Goal: Information Seeking & Learning: Learn about a topic

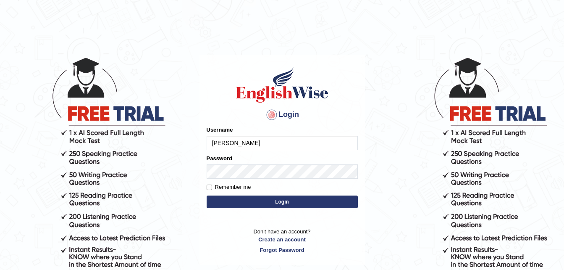
type input "EmilyLorie"
click at [265, 202] on button "Login" at bounding box center [282, 201] width 151 height 13
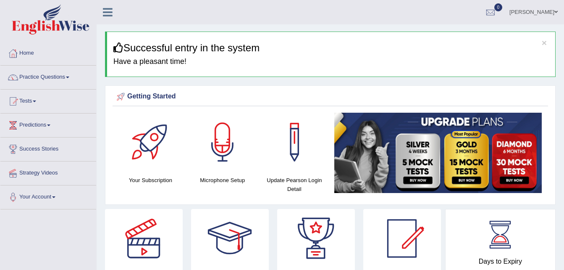
click at [66, 79] on link "Practice Questions" at bounding box center [48, 76] width 96 height 21
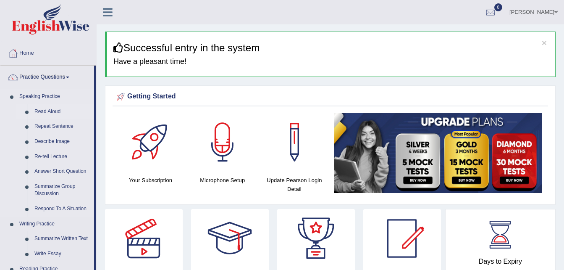
click at [45, 112] on link "Read Aloud" at bounding box center [62, 111] width 63 height 15
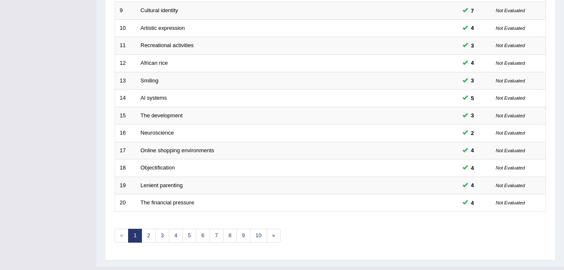
scroll to position [287, 0]
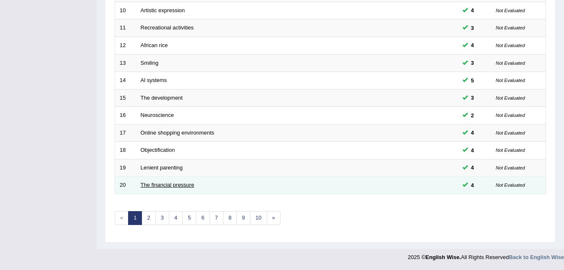
click at [171, 185] on link "The financial pressure" at bounding box center [168, 184] width 54 height 6
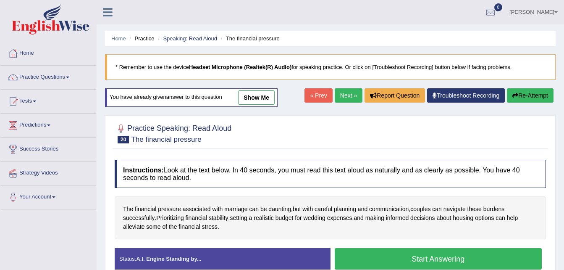
click at [248, 94] on link "show me" at bounding box center [256, 97] width 37 height 14
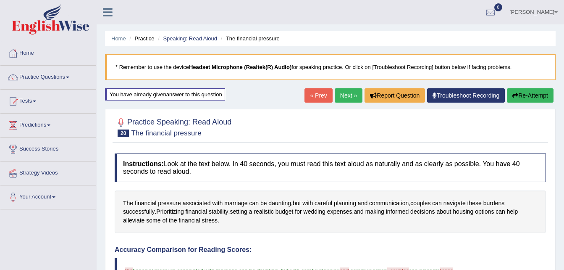
click at [350, 95] on link "Next »" at bounding box center [349, 95] width 28 height 14
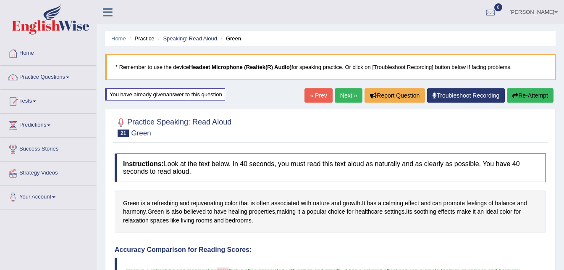
click at [342, 91] on link "Next »" at bounding box center [349, 95] width 28 height 14
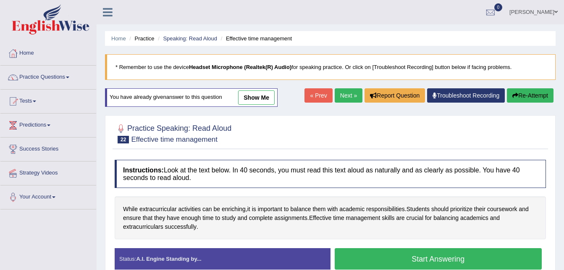
click at [253, 99] on link "show me" at bounding box center [256, 97] width 37 height 14
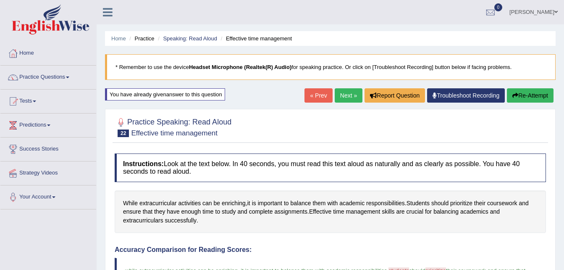
click at [346, 94] on link "Next »" at bounding box center [349, 95] width 28 height 14
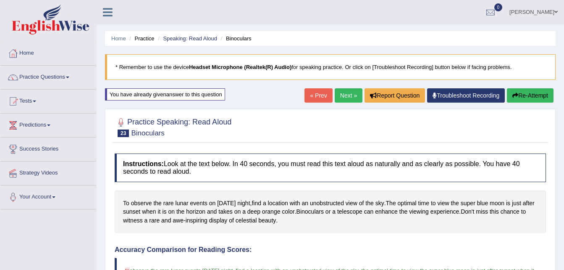
click at [350, 97] on link "Next »" at bounding box center [349, 95] width 28 height 14
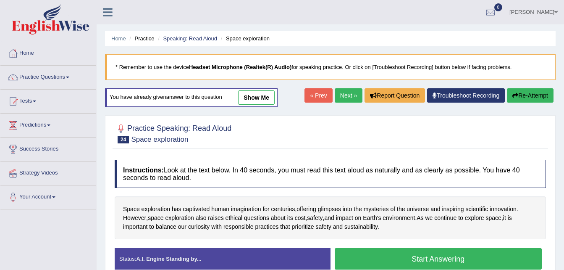
click at [248, 101] on link "show me" at bounding box center [256, 97] width 37 height 14
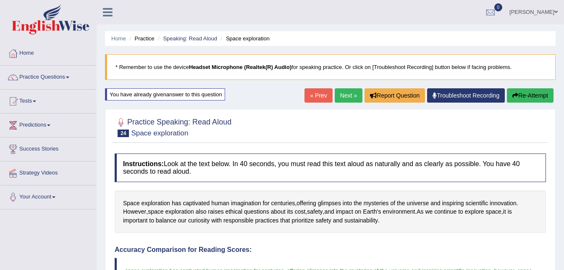
click at [343, 96] on link "Next »" at bounding box center [349, 95] width 28 height 14
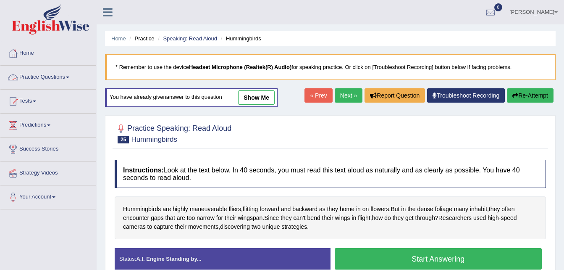
click at [58, 84] on link "Practice Questions" at bounding box center [48, 76] width 96 height 21
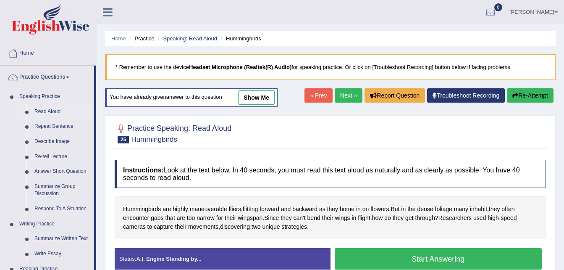
click at [48, 113] on link "Read Aloud" at bounding box center [62, 111] width 63 height 15
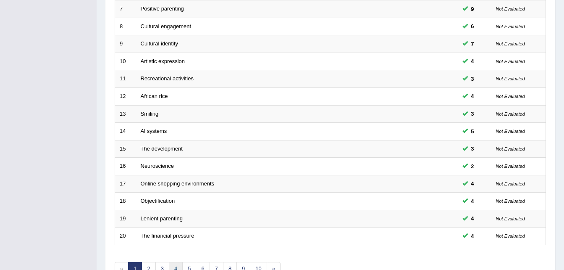
click at [174, 267] on link "4" at bounding box center [176, 269] width 14 height 14
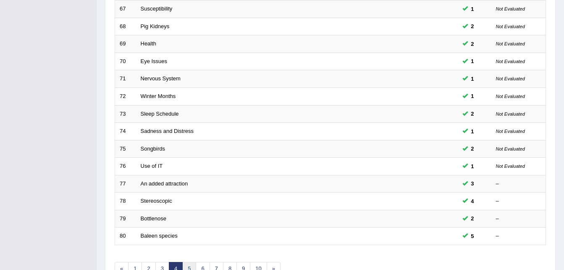
click at [191, 267] on link "5" at bounding box center [189, 269] width 14 height 14
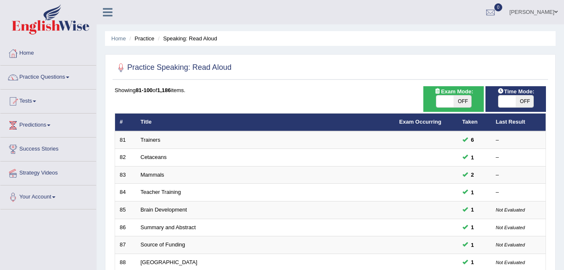
scroll to position [236, 0]
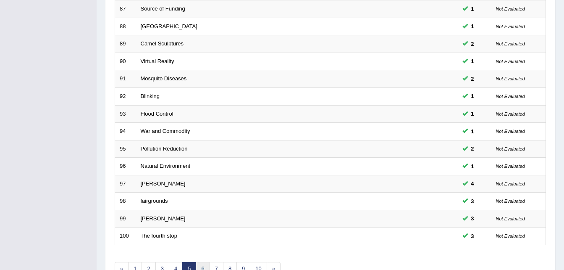
click at [202, 268] on link "6" at bounding box center [203, 269] width 14 height 14
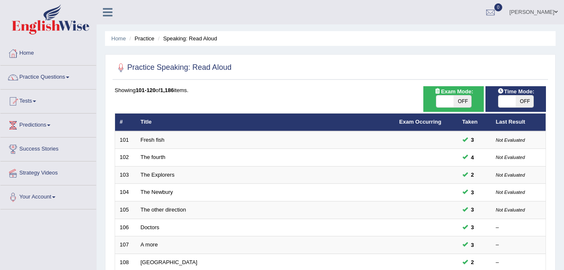
scroll to position [236, 0]
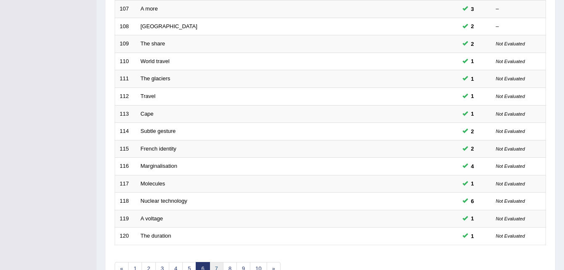
click at [216, 267] on link "7" at bounding box center [217, 269] width 14 height 14
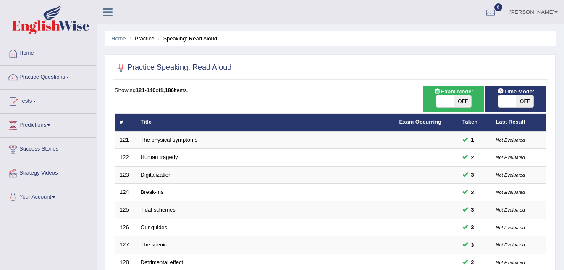
scroll to position [236, 0]
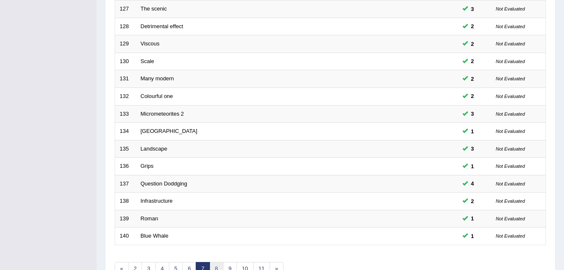
click at [218, 267] on link "8" at bounding box center [217, 269] width 14 height 14
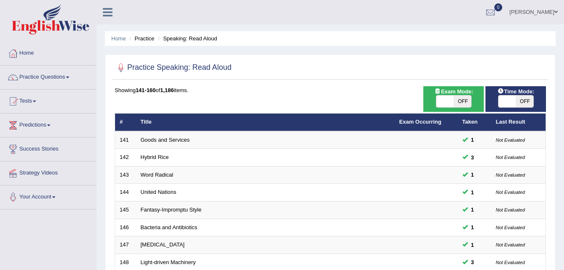
scroll to position [236, 0]
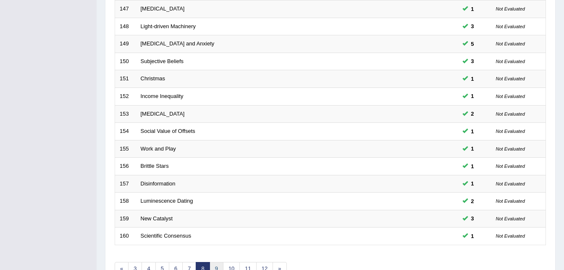
click at [214, 265] on link "9" at bounding box center [217, 269] width 14 height 14
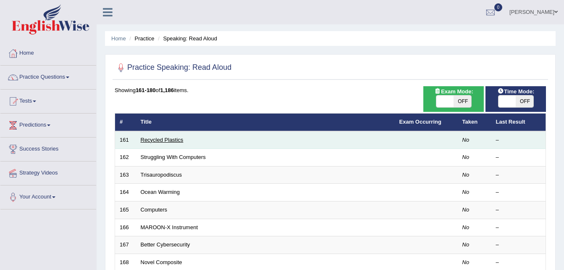
click at [166, 138] on link "Recycled Plastics" at bounding box center [162, 140] width 43 height 6
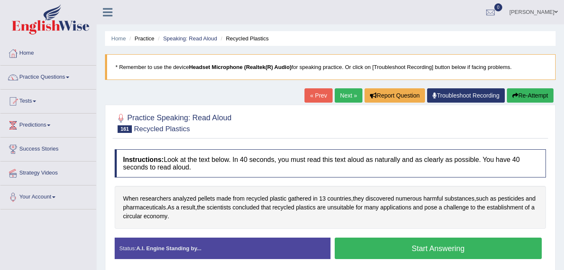
click at [413, 250] on button "Start Answering" at bounding box center [439, 247] width 208 height 21
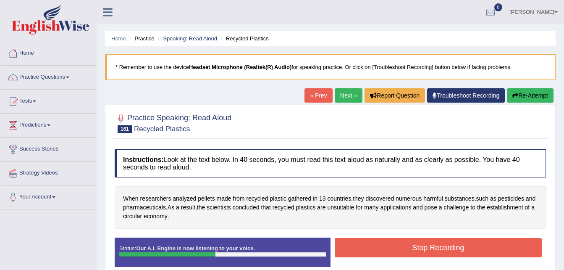
click at [413, 250] on button "Stop Recording" at bounding box center [439, 247] width 208 height 19
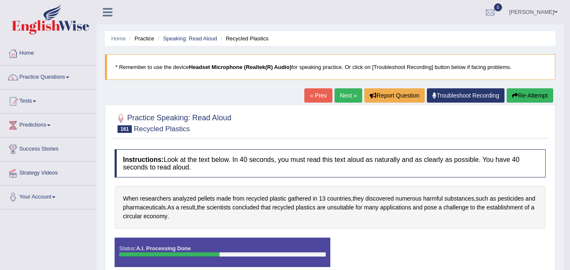
click at [0, 0] on div "Saving your answer..." at bounding box center [0, 0] width 0 height 0
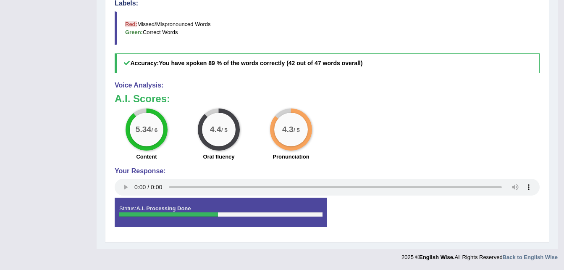
scroll to position [68, 0]
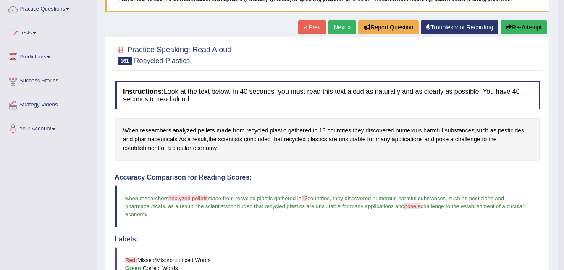
click at [343, 189] on blockquote "when researchers analyzed analysed pellets pilots made from recycled plastic ga…" at bounding box center [327, 206] width 425 height 42
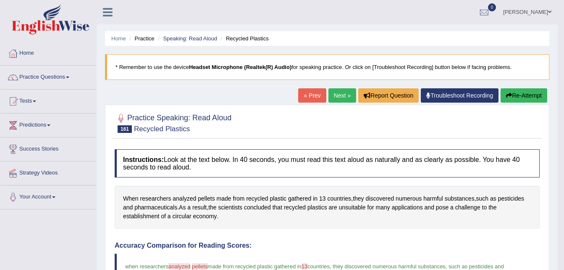
click at [513, 88] on button "Re-Attempt" at bounding box center [524, 95] width 47 height 14
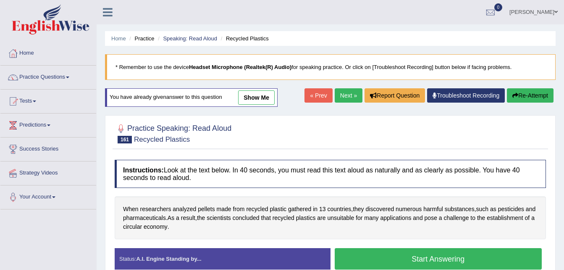
click at [379, 258] on button "Start Answering" at bounding box center [439, 258] width 208 height 21
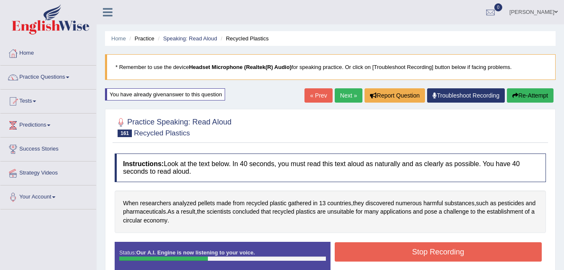
click at [379, 258] on button "Stop Recording" at bounding box center [439, 251] width 208 height 19
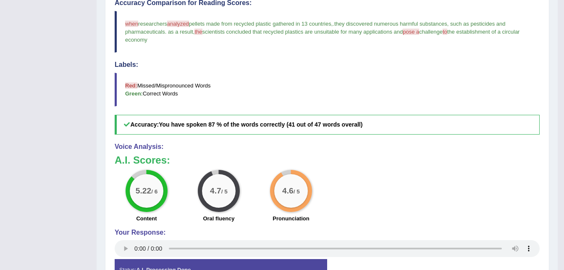
scroll to position [11, 0]
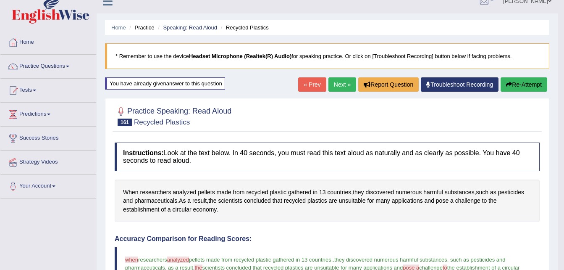
click at [525, 83] on button "Re-Attempt" at bounding box center [524, 84] width 47 height 14
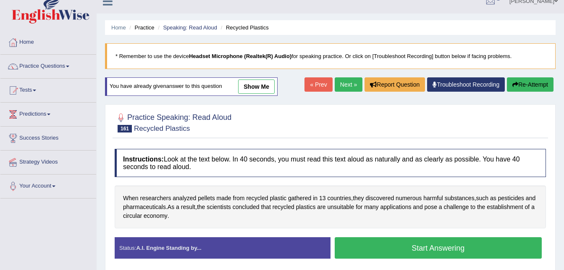
scroll to position [11, 0]
click at [179, 197] on span "analyzed" at bounding box center [185, 198] width 24 height 9
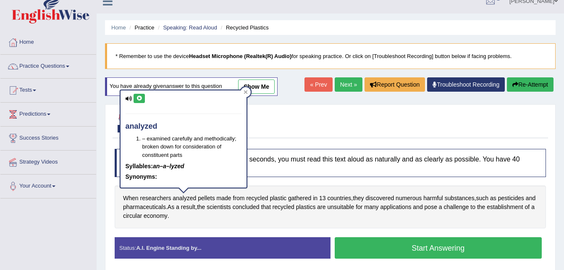
click at [136, 98] on icon at bounding box center [139, 98] width 6 height 5
click at [149, 198] on span "researchers" at bounding box center [155, 198] width 31 height 9
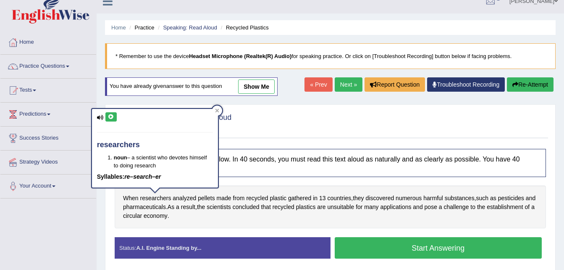
click at [111, 118] on icon at bounding box center [111, 116] width 6 height 5
click at [257, 200] on span "recycled" at bounding box center [257, 198] width 22 height 9
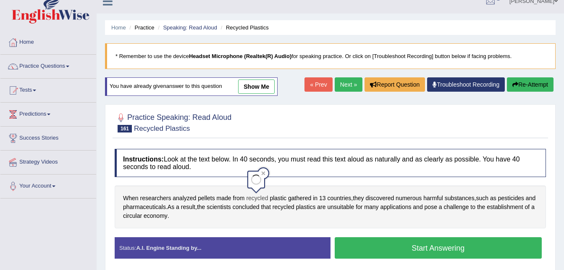
click at [257, 200] on span "recycled" at bounding box center [257, 198] width 22 height 9
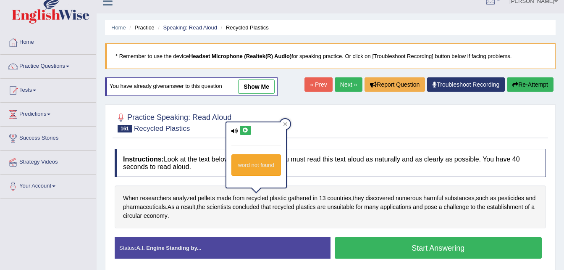
click at [242, 132] on icon at bounding box center [245, 130] width 6 height 5
click at [276, 197] on span "plastic" at bounding box center [278, 198] width 17 height 9
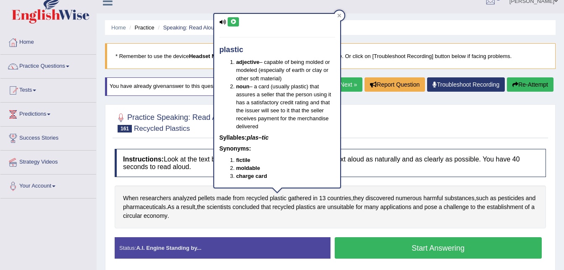
click at [234, 21] on icon at bounding box center [233, 21] width 6 height 5
click at [442, 215] on div "When researchers analyzed pellets made from recycled plastic gathered in 13 cou…" at bounding box center [330, 206] width 431 height 43
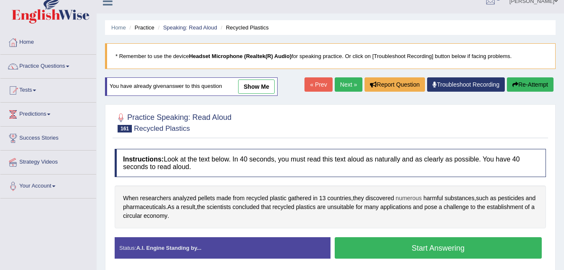
click at [409, 200] on span "numerous" at bounding box center [409, 198] width 26 height 9
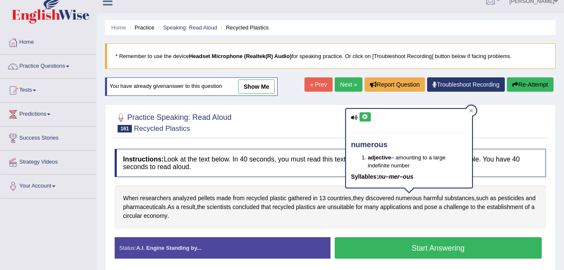
click at [368, 117] on icon at bounding box center [365, 116] width 6 height 5
click at [150, 205] on span "pharmaceuticals" at bounding box center [144, 206] width 43 height 9
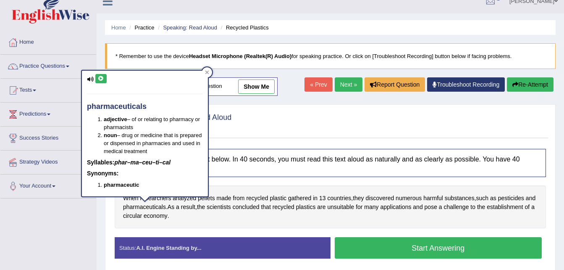
click at [102, 77] on icon at bounding box center [101, 78] width 6 height 5
click at [516, 220] on div "When researchers analyzed pellets made from recycled plastic gathered in 13 cou…" at bounding box center [330, 206] width 431 height 43
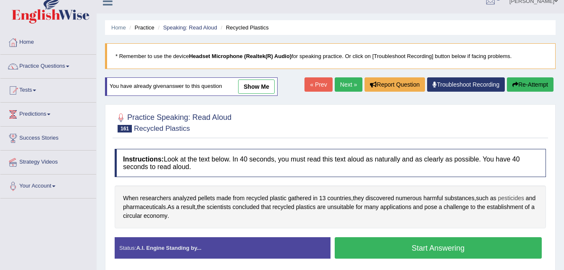
click at [515, 195] on span "pesticides" at bounding box center [511, 198] width 26 height 9
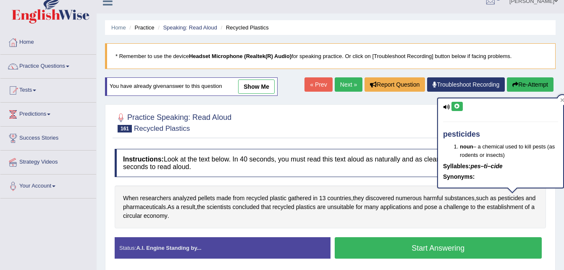
click at [459, 108] on icon at bounding box center [457, 106] width 6 height 5
click at [402, 125] on div at bounding box center [330, 122] width 431 height 26
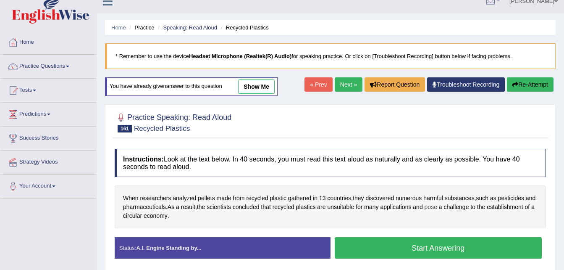
click at [436, 205] on span "pose" at bounding box center [431, 206] width 13 height 9
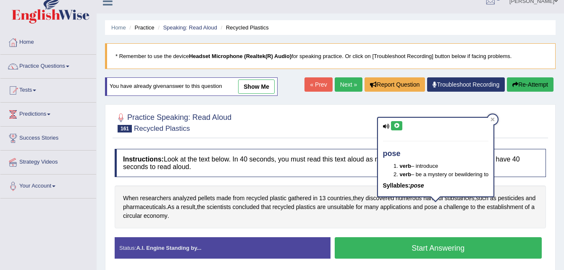
click at [398, 124] on icon at bounding box center [397, 125] width 6 height 5
click at [395, 123] on icon at bounding box center [397, 125] width 6 height 5
click at [398, 124] on icon at bounding box center [397, 125] width 6 height 5
click at [324, 227] on div "When researchers analyzed pellets made from recycled plastic gathered in 13 cou…" at bounding box center [330, 206] width 431 height 43
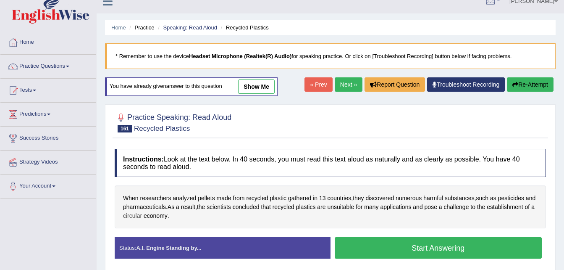
click at [133, 216] on span "circular" at bounding box center [132, 215] width 19 height 9
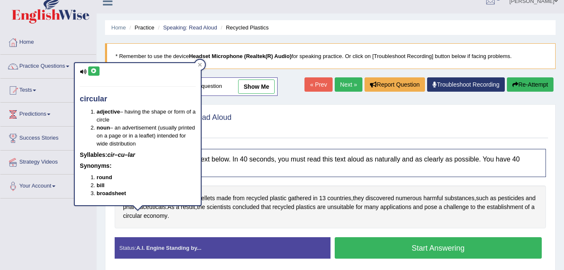
click at [92, 66] on button at bounding box center [93, 70] width 11 height 9
click at [163, 213] on span "economy" at bounding box center [156, 215] width 24 height 9
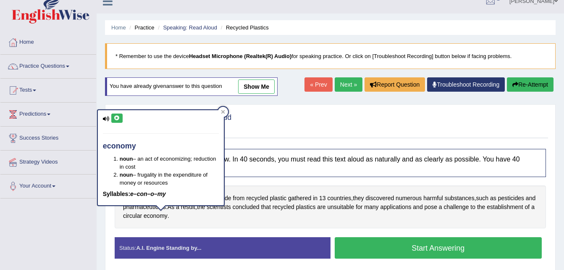
click at [111, 118] on button at bounding box center [116, 117] width 11 height 9
click at [259, 221] on div "When researchers analyzed pellets made from recycled plastic gathered in 13 cou…" at bounding box center [330, 206] width 431 height 43
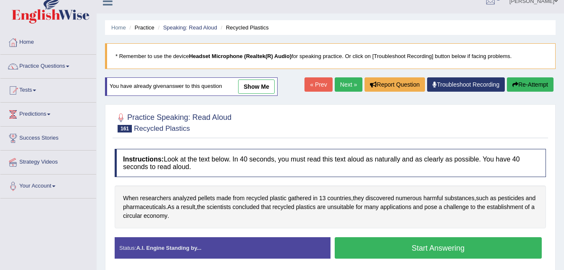
click at [357, 247] on button "Start Answering" at bounding box center [439, 247] width 208 height 21
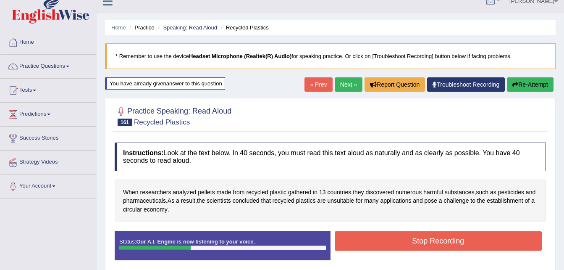
click at [521, 89] on button "Re-Attempt" at bounding box center [530, 84] width 47 height 14
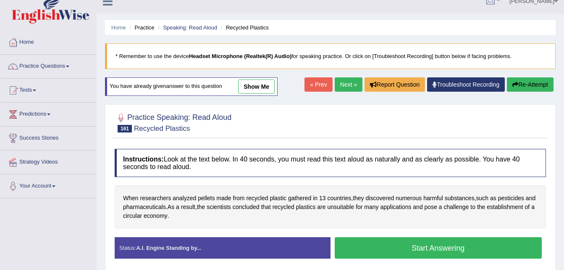
click at [390, 250] on button "Start Answering" at bounding box center [439, 247] width 208 height 21
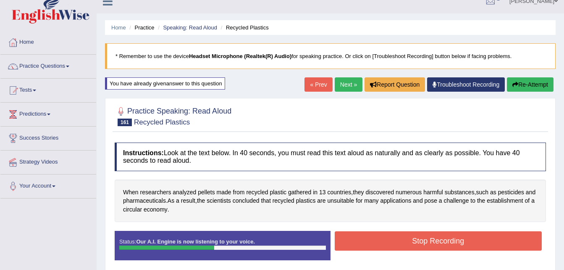
click at [385, 236] on button "Stop Recording" at bounding box center [439, 240] width 208 height 19
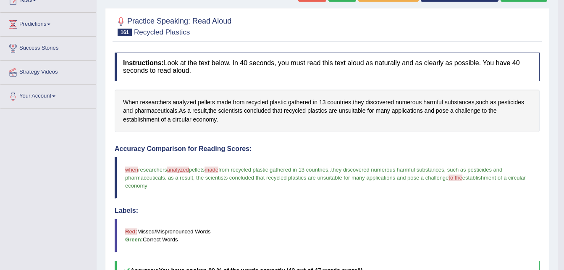
scroll to position [84, 0]
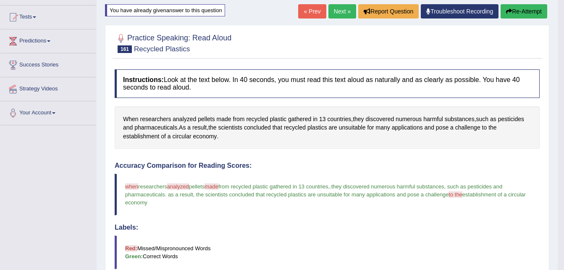
click at [518, 10] on button "Re-Attempt" at bounding box center [524, 11] width 47 height 14
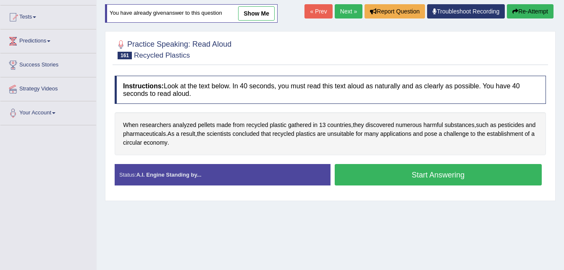
click at [407, 174] on button "Start Answering" at bounding box center [439, 174] width 208 height 21
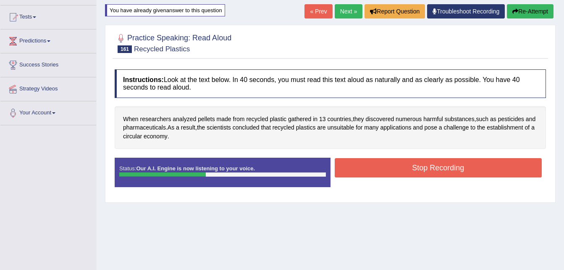
click at [407, 174] on button "Stop Recording" at bounding box center [439, 167] width 208 height 19
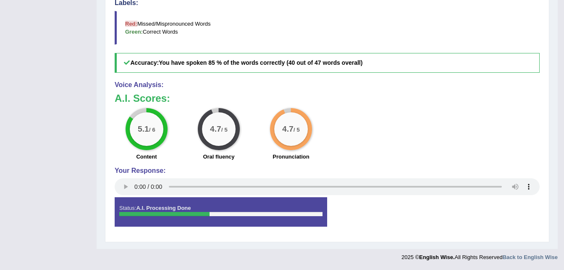
scroll to position [73, 0]
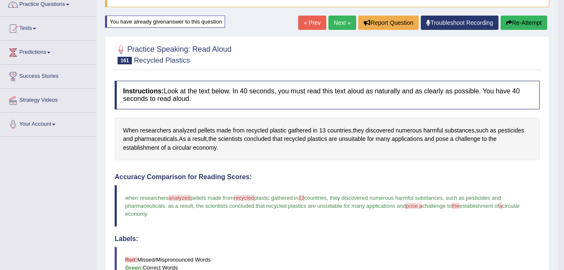
click at [341, 19] on link "Next »" at bounding box center [343, 23] width 28 height 14
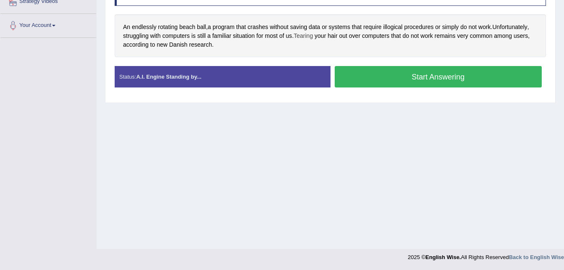
click at [313, 35] on span "Tearing" at bounding box center [303, 36] width 19 height 9
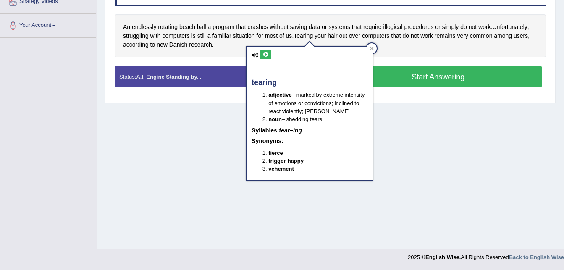
click at [267, 57] on icon at bounding box center [266, 54] width 6 height 5
click at [268, 54] on icon at bounding box center [266, 54] width 6 height 5
click at [265, 57] on icon at bounding box center [266, 54] width 6 height 5
click at [410, 50] on div "An endlessly rotating beach ball , a program that crashes without saving data o…" at bounding box center [330, 35] width 431 height 43
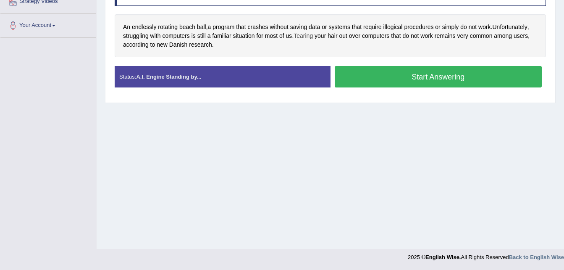
click at [310, 38] on span "Tearing" at bounding box center [303, 36] width 19 height 9
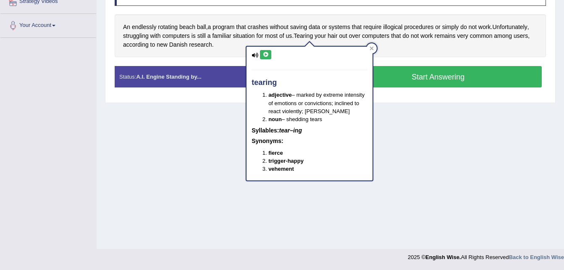
click at [264, 56] on icon at bounding box center [266, 54] width 6 height 5
click at [512, 25] on span "Unfortunately" at bounding box center [510, 27] width 35 height 9
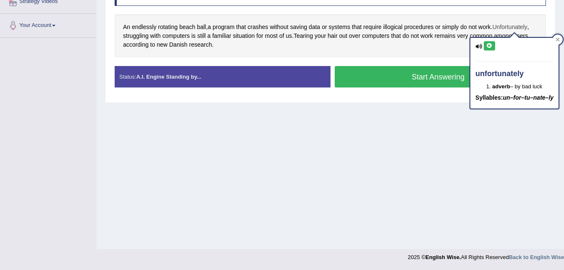
click at [511, 29] on span "Unfortunately" at bounding box center [510, 27] width 35 height 9
click at [489, 45] on icon at bounding box center [489, 45] width 6 height 5
click at [177, 43] on span "Danish" at bounding box center [178, 44] width 18 height 9
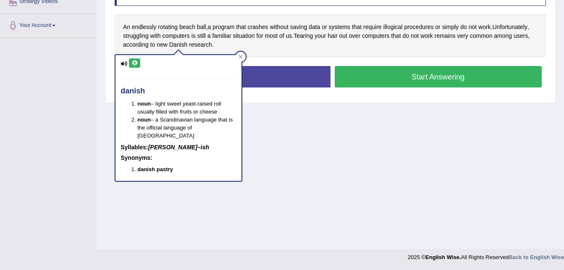
click at [134, 61] on icon at bounding box center [134, 62] width 6 height 5
drag, startPoint x: 273, startPoint y: 29, endPoint x: 283, endPoint y: 58, distance: 30.6
click at [283, 58] on div "Instructions: Look at the text below. In 40 seconds, you must read this text al…" at bounding box center [331, 36] width 436 height 125
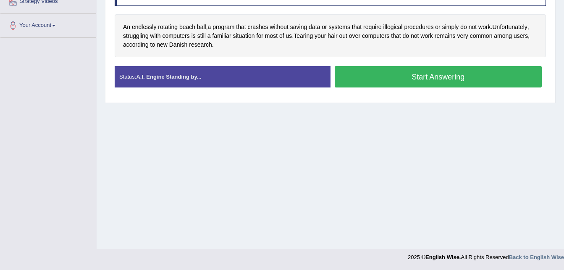
click at [365, 79] on button "Start Answering" at bounding box center [439, 76] width 208 height 21
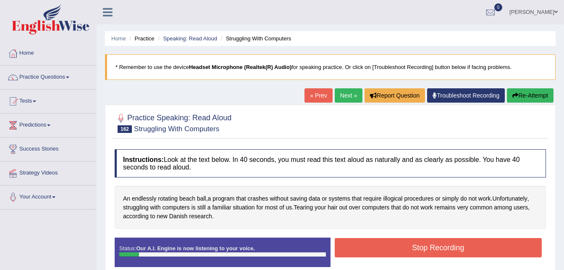
click at [522, 92] on button "Re-Attempt" at bounding box center [530, 95] width 47 height 14
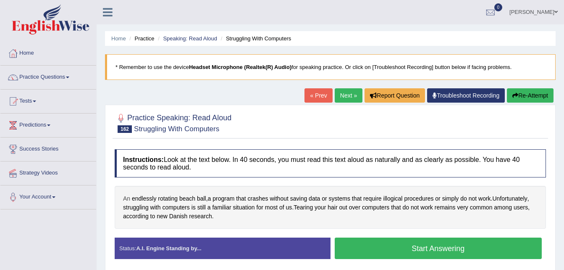
click at [126, 198] on span "An" at bounding box center [126, 198] width 7 height 9
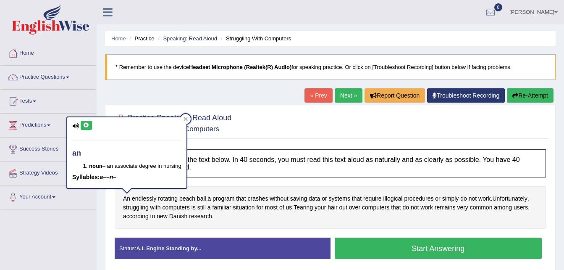
click at [86, 126] on icon at bounding box center [86, 125] width 6 height 5
click at [390, 228] on div "An endlessly rotating beach ball , a program that crashes without saving data o…" at bounding box center [330, 207] width 431 height 43
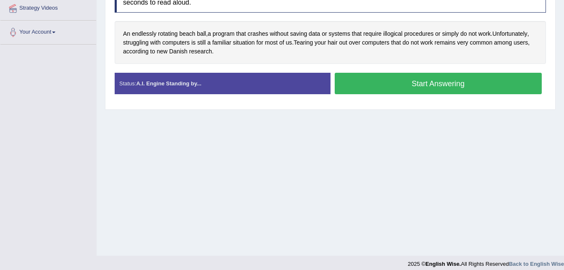
scroll to position [171, 0]
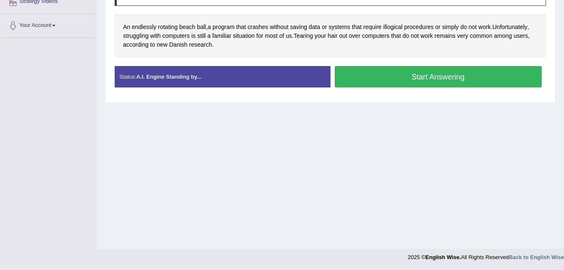
click at [406, 76] on button "Start Answering" at bounding box center [439, 76] width 208 height 21
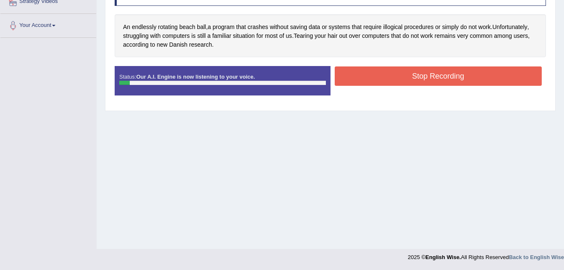
scroll to position [0, 0]
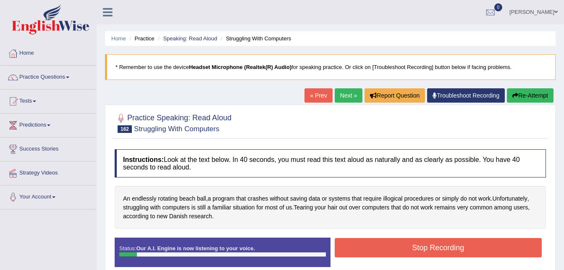
click at [519, 95] on button "Re-Attempt" at bounding box center [530, 95] width 47 height 14
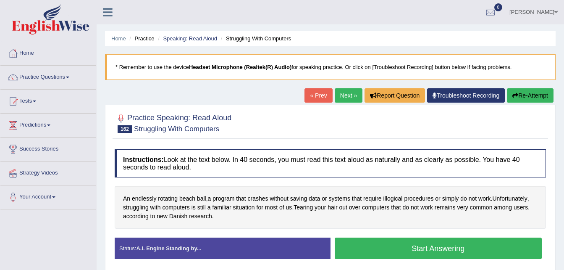
click at [467, 245] on button "Start Answering" at bounding box center [439, 247] width 208 height 21
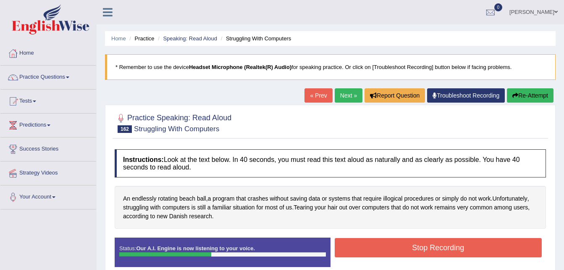
click at [467, 245] on button "Stop Recording" at bounding box center [439, 247] width 208 height 19
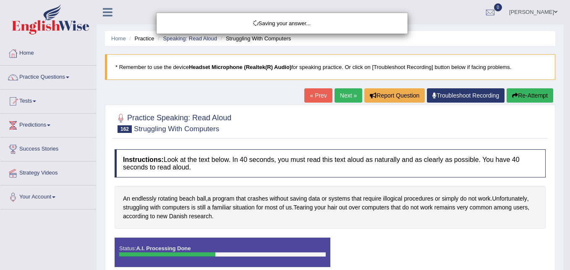
click at [564, 267] on div "Saving your answer..." at bounding box center [285, 135] width 570 height 270
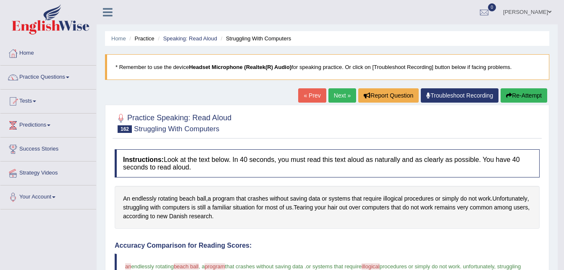
click at [564, 267] on html "Toggle navigation Home Practice Questions Speaking Practice Read Aloud Repeat S…" at bounding box center [282, 135] width 564 height 270
click at [333, 95] on link "Next »" at bounding box center [343, 95] width 28 height 14
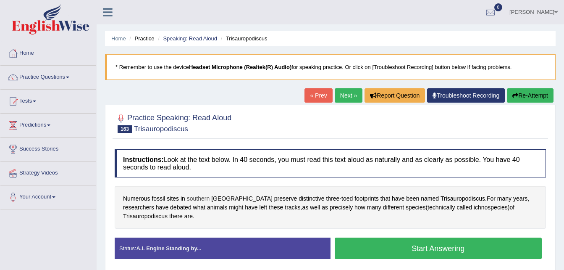
click at [205, 198] on span "southern" at bounding box center [198, 198] width 23 height 9
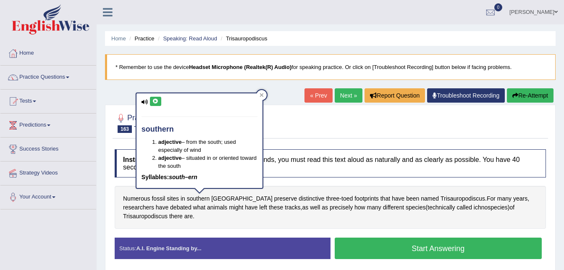
click at [154, 99] on icon at bounding box center [155, 101] width 6 height 5
click at [261, 92] on div at bounding box center [262, 95] width 10 height 10
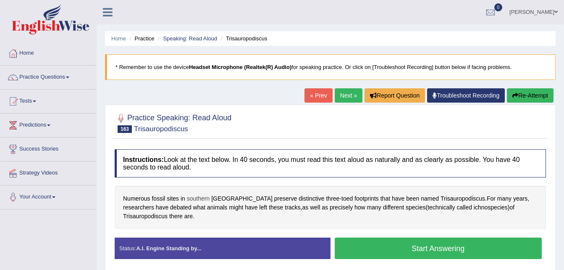
click at [192, 202] on span "southern" at bounding box center [198, 198] width 23 height 9
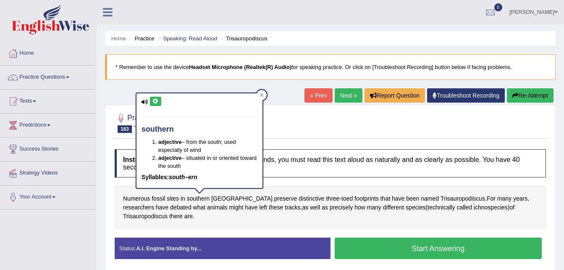
click at [156, 99] on icon at bounding box center [155, 101] width 6 height 5
click at [264, 94] on div at bounding box center [262, 95] width 10 height 10
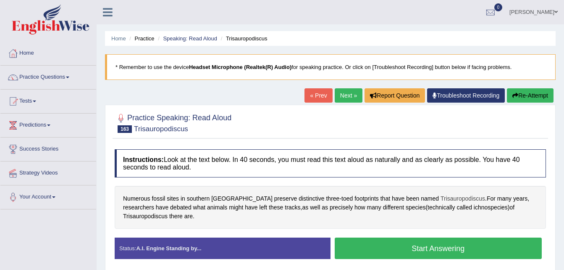
click at [441, 199] on span "Trisauropodiscus" at bounding box center [463, 198] width 45 height 9
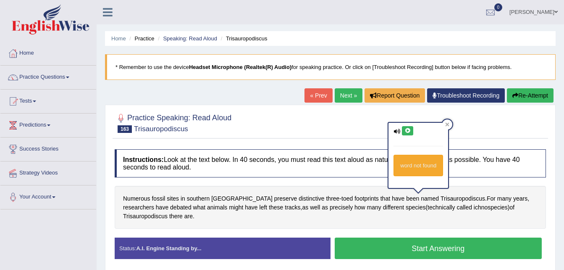
click at [405, 130] on icon at bounding box center [408, 130] width 6 height 5
click at [406, 208] on span "species" at bounding box center [416, 207] width 20 height 9
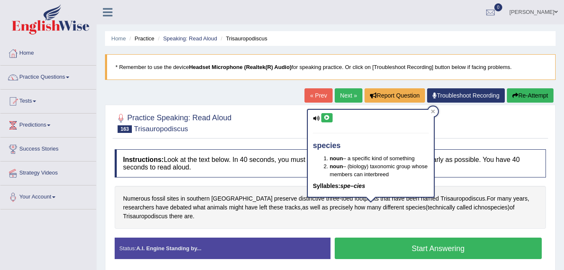
click at [327, 114] on button at bounding box center [326, 117] width 11 height 9
click at [474, 205] on span "ichnospecies" at bounding box center [491, 207] width 34 height 9
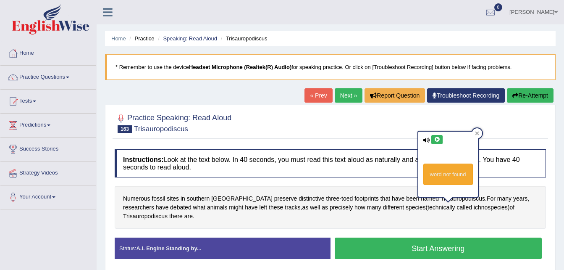
click at [437, 139] on icon at bounding box center [437, 139] width 6 height 5
click at [168, 212] on span "Trisauropodiscus" at bounding box center [145, 216] width 45 height 9
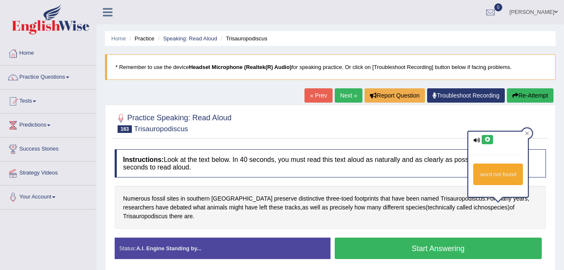
click at [483, 139] on button at bounding box center [487, 139] width 11 height 9
click at [528, 133] on icon at bounding box center [528, 133] width 4 height 4
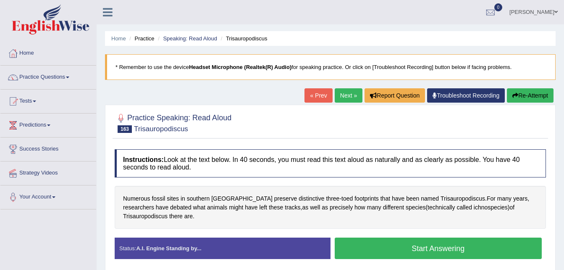
click at [416, 250] on button "Start Answering" at bounding box center [439, 247] width 208 height 21
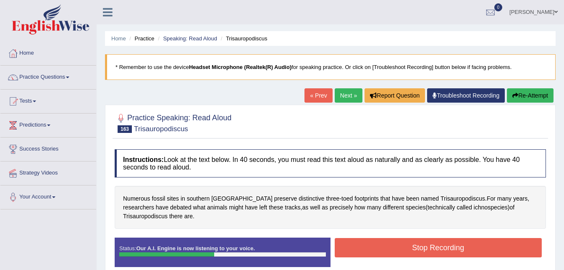
click at [526, 92] on button "Re-Attempt" at bounding box center [530, 95] width 47 height 14
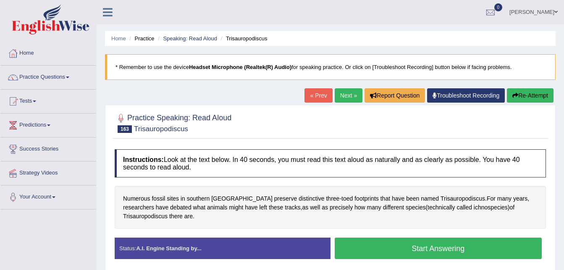
click at [375, 248] on button "Start Answering" at bounding box center [439, 247] width 208 height 21
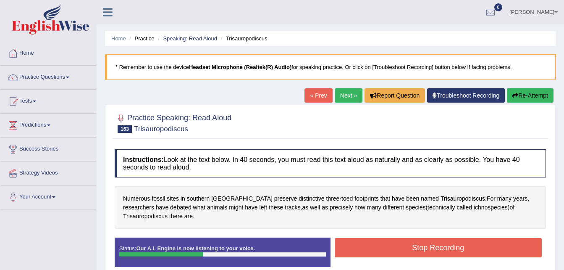
click at [375, 248] on button "Stop Recording" at bounding box center [439, 247] width 208 height 19
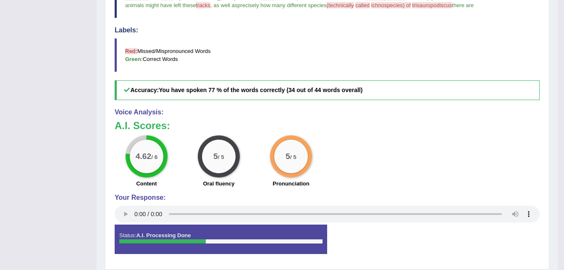
scroll to position [33, 0]
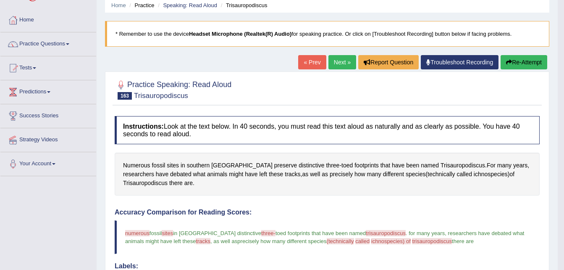
click at [342, 60] on link "Next »" at bounding box center [343, 62] width 28 height 14
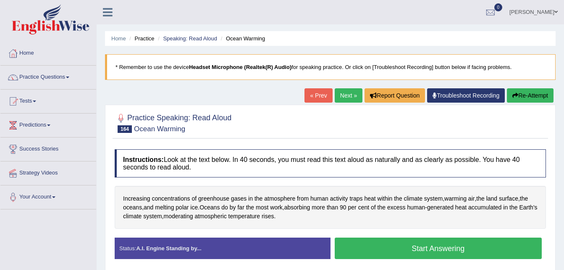
click at [418, 247] on button "Start Answering" at bounding box center [439, 247] width 208 height 21
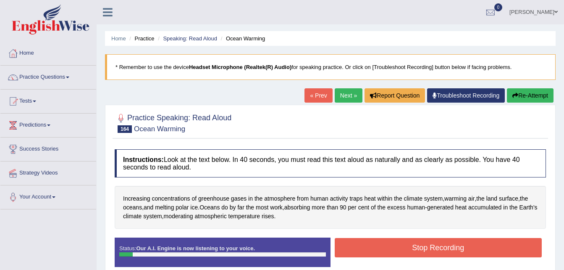
click at [519, 94] on button "Re-Attempt" at bounding box center [530, 95] width 47 height 14
click at [380, 250] on button "Stop Recording" at bounding box center [439, 247] width 208 height 19
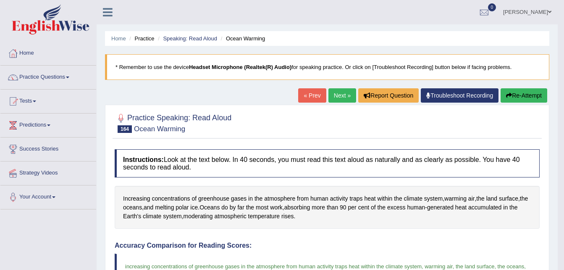
click at [346, 92] on link "Next »" at bounding box center [343, 95] width 28 height 14
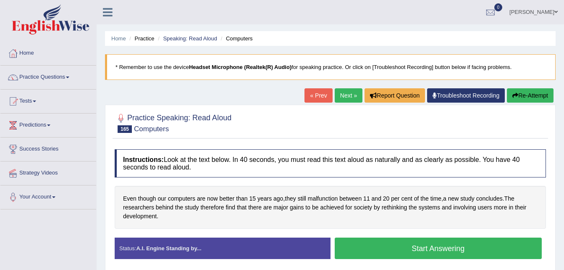
click at [373, 246] on button "Start Answering" at bounding box center [439, 247] width 208 height 21
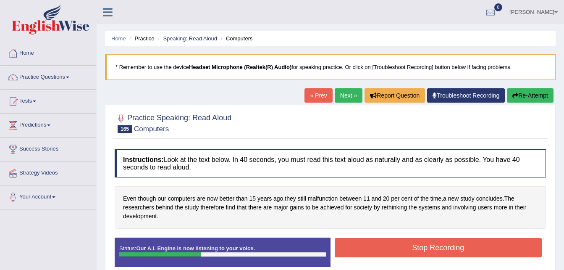
click at [373, 246] on button "Stop Recording" at bounding box center [439, 247] width 208 height 19
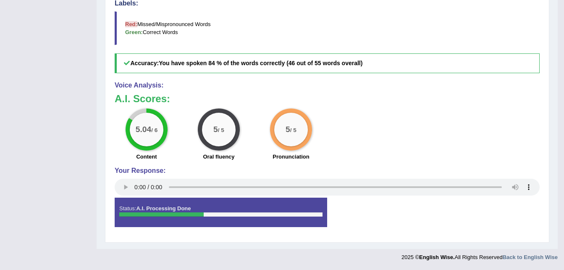
scroll to position [60, 0]
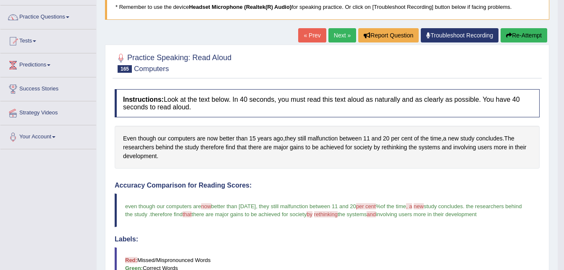
click at [336, 40] on link "Next »" at bounding box center [343, 35] width 28 height 14
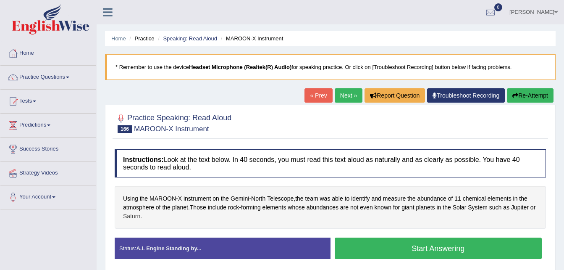
click at [130, 216] on span "Saturn" at bounding box center [131, 216] width 17 height 9
click at [130, 216] on body "Toggle navigation Home Practice Questions Speaking Practice Read Aloud Repeat S…" at bounding box center [282, 135] width 564 height 270
click at [132, 214] on span "Saturn" at bounding box center [131, 216] width 17 height 9
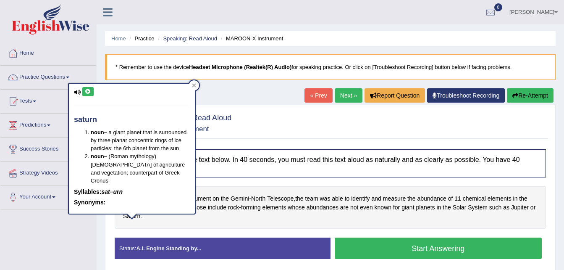
click at [88, 92] on icon at bounding box center [88, 91] width 6 height 5
click at [402, 219] on div "Using the MAROON - X instrument on the Gemini - North Telescope , the team was …" at bounding box center [330, 207] width 431 height 43
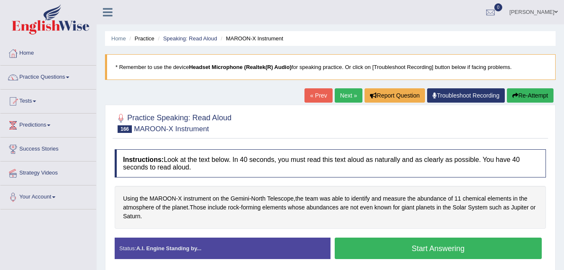
click at [406, 251] on button "Start Answering" at bounding box center [439, 247] width 208 height 21
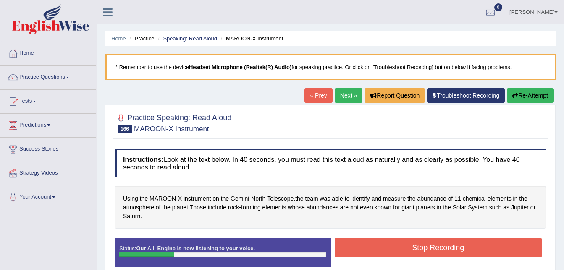
click at [528, 95] on button "Re-Attempt" at bounding box center [530, 95] width 47 height 14
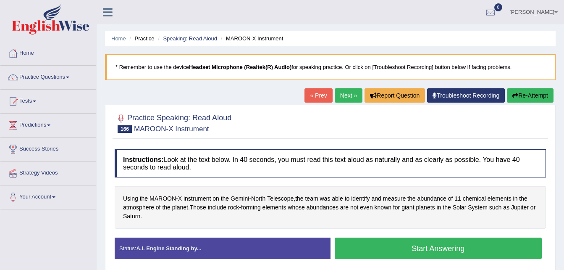
click at [422, 249] on button "Start Answering" at bounding box center [439, 247] width 208 height 21
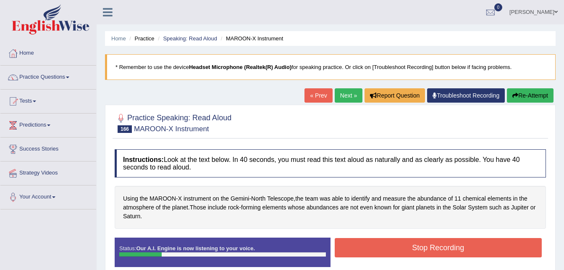
click at [521, 99] on button "Re-Attempt" at bounding box center [530, 95] width 47 height 14
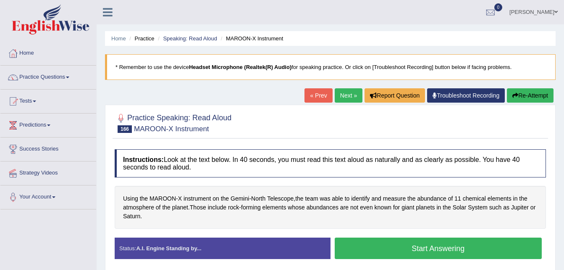
click at [419, 241] on button "Start Answering" at bounding box center [439, 247] width 208 height 21
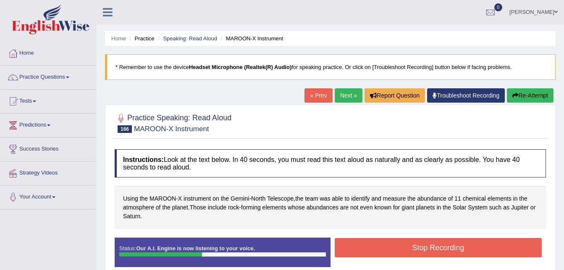
click at [419, 241] on button "Stop Recording" at bounding box center [439, 247] width 208 height 19
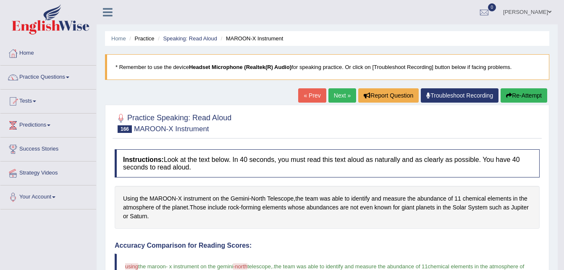
click at [334, 89] on link "Next »" at bounding box center [343, 95] width 28 height 14
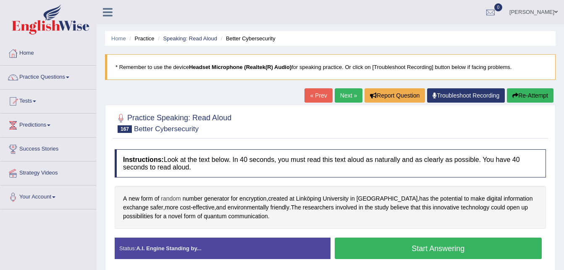
click at [171, 202] on span "random" at bounding box center [171, 198] width 20 height 9
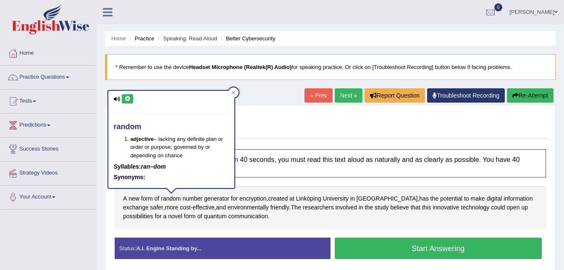
click at [130, 102] on button at bounding box center [127, 98] width 11 height 9
click at [129, 101] on icon at bounding box center [127, 98] width 6 height 5
click at [276, 216] on div "A new form of random number generator for encryption , created at Link ö ping U…" at bounding box center [330, 207] width 431 height 43
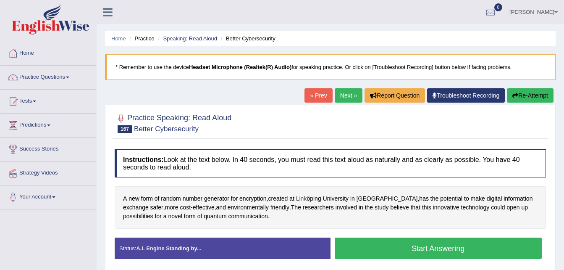
click at [307, 199] on span "Link" at bounding box center [301, 198] width 11 height 9
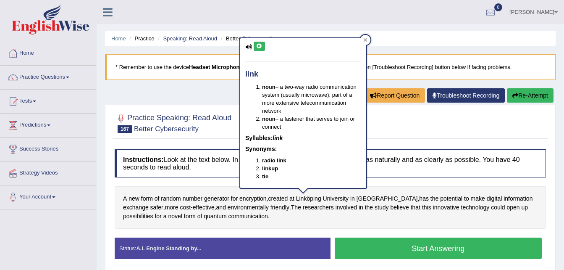
click at [257, 46] on icon at bounding box center [259, 46] width 6 height 5
click at [311, 197] on div "A new form of random number generator for encryption , created at Link ö ping U…" at bounding box center [330, 207] width 431 height 43
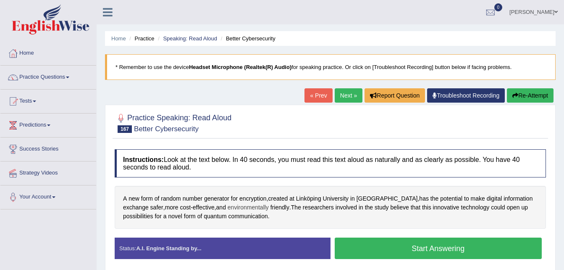
click at [230, 208] on span "environmentally" at bounding box center [248, 207] width 41 height 9
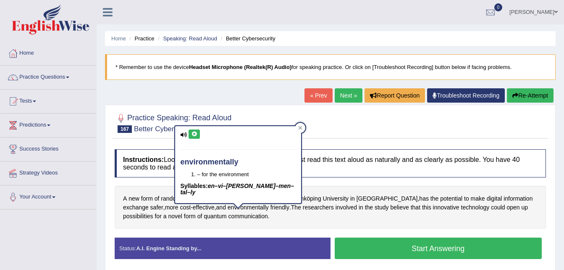
click at [192, 135] on icon at bounding box center [194, 133] width 6 height 5
click at [433, 205] on span "innovative" at bounding box center [446, 207] width 26 height 9
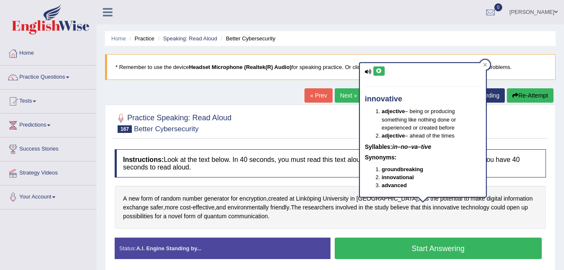
click at [377, 71] on icon at bounding box center [379, 70] width 6 height 5
click at [204, 214] on span "quantum" at bounding box center [215, 216] width 23 height 9
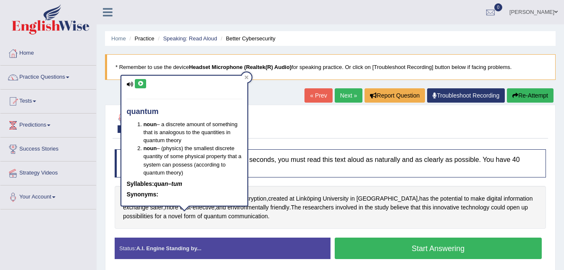
click at [145, 80] on button at bounding box center [140, 83] width 11 height 9
click at [286, 166] on h4 "Instructions: Look at the text below. In 40 seconds, you must read this text al…" at bounding box center [330, 163] width 431 height 28
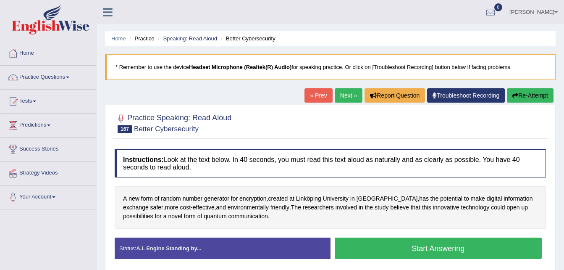
click at [420, 250] on button "Start Answering" at bounding box center [439, 247] width 208 height 21
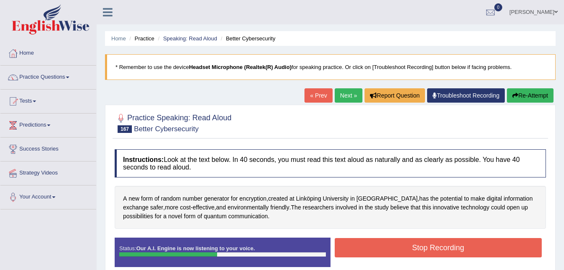
click at [420, 250] on button "Stop Recording" at bounding box center [439, 247] width 208 height 19
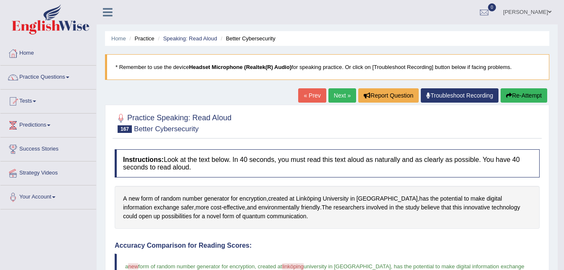
click at [521, 98] on button "Re-Attempt" at bounding box center [524, 95] width 47 height 14
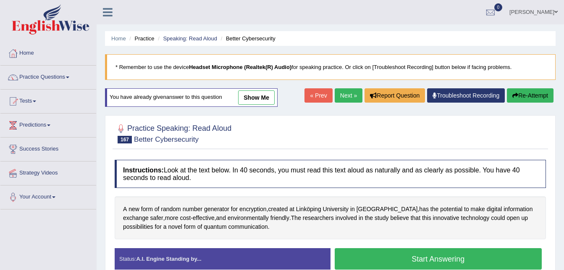
click at [452, 253] on button "Start Answering" at bounding box center [439, 258] width 208 height 21
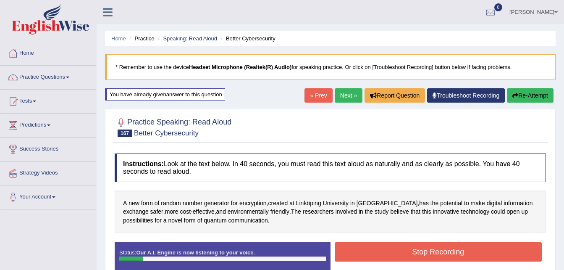
click at [540, 95] on button "Re-Attempt" at bounding box center [530, 95] width 47 height 14
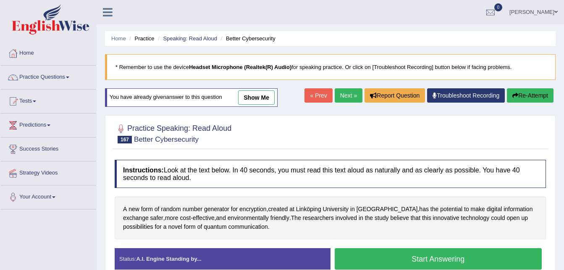
click at [428, 259] on button "Start Answering" at bounding box center [439, 258] width 208 height 21
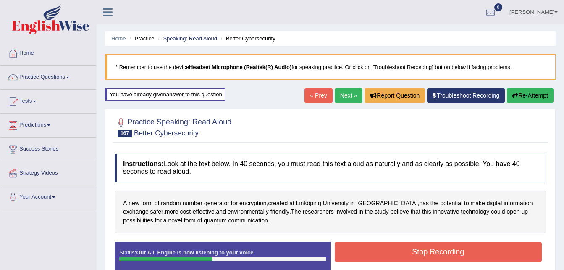
click at [429, 254] on button "Stop Recording" at bounding box center [439, 251] width 208 height 19
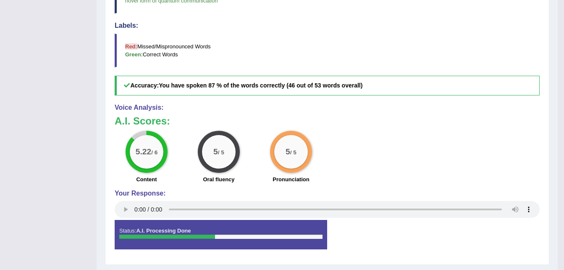
scroll to position [50, 0]
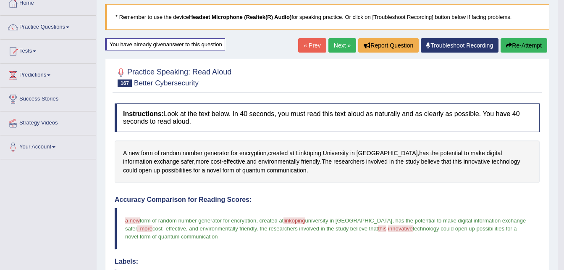
click at [342, 43] on link "Next »" at bounding box center [343, 45] width 28 height 14
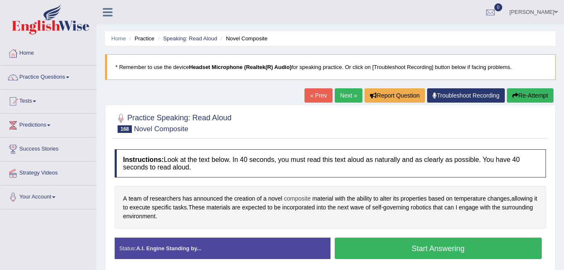
click at [296, 200] on span "composite" at bounding box center [297, 198] width 27 height 9
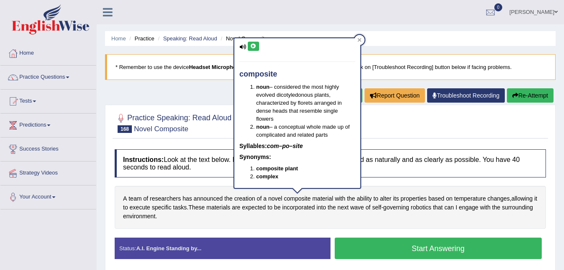
click at [252, 50] on button at bounding box center [253, 46] width 11 height 9
click at [358, 39] on icon at bounding box center [359, 40] width 4 height 4
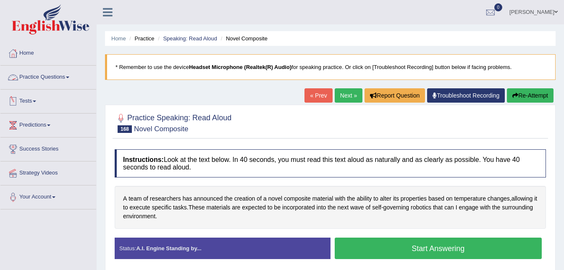
click at [63, 77] on link "Practice Questions" at bounding box center [48, 76] width 96 height 21
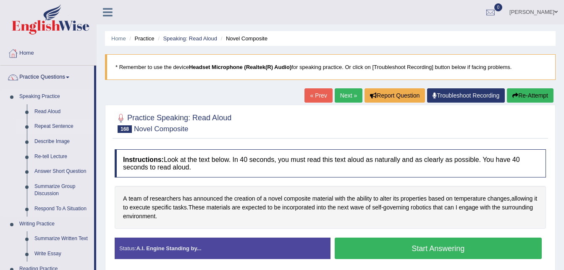
click at [53, 123] on link "Repeat Sentence" at bounding box center [62, 126] width 63 height 15
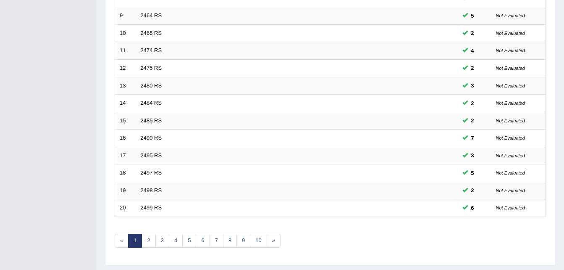
scroll to position [269, 0]
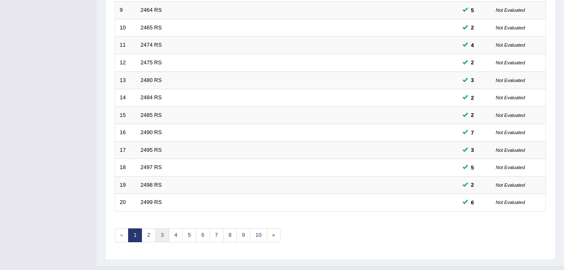
click at [162, 234] on link "3" at bounding box center [162, 235] width 14 height 14
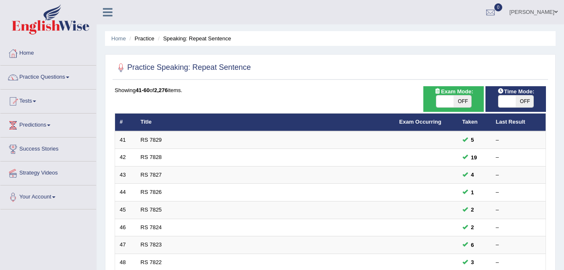
scroll to position [236, 0]
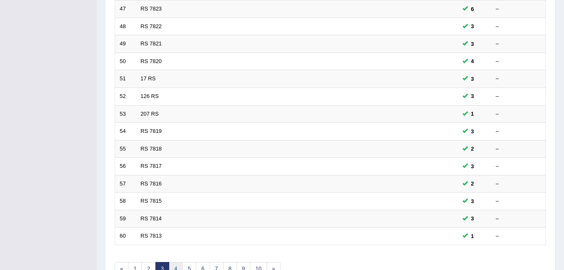
click at [176, 264] on link "4" at bounding box center [176, 269] width 14 height 14
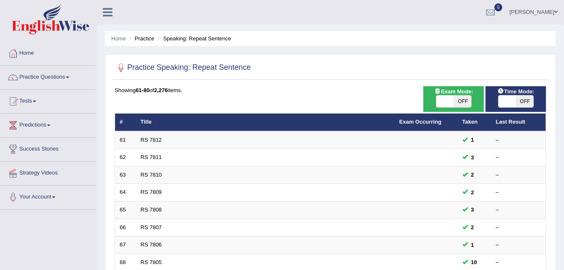
scroll to position [236, 0]
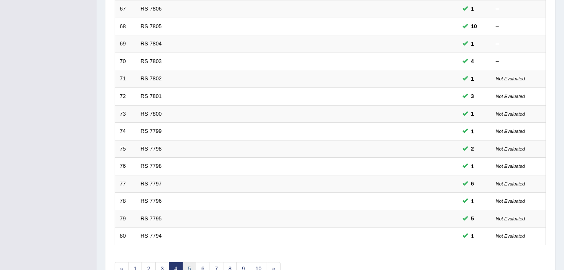
click at [190, 264] on link "5" at bounding box center [189, 269] width 14 height 14
click at [203, 268] on link "6" at bounding box center [203, 269] width 14 height 14
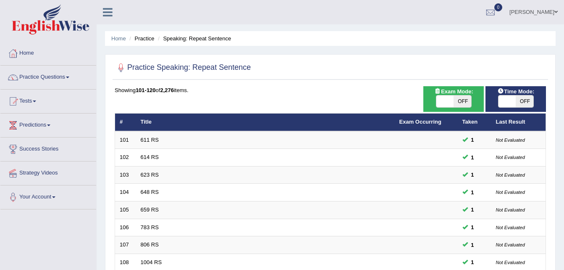
scroll to position [236, 0]
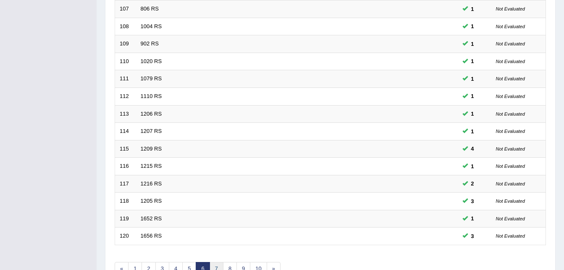
click at [214, 269] on link "7" at bounding box center [217, 269] width 14 height 14
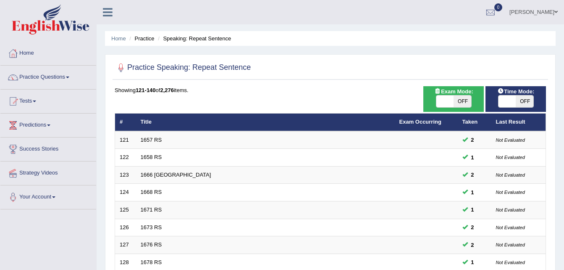
scroll to position [236, 0]
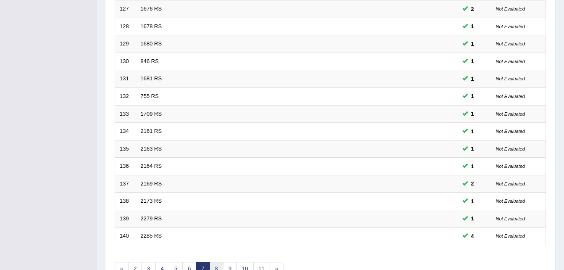
click at [216, 265] on link "8" at bounding box center [217, 269] width 14 height 14
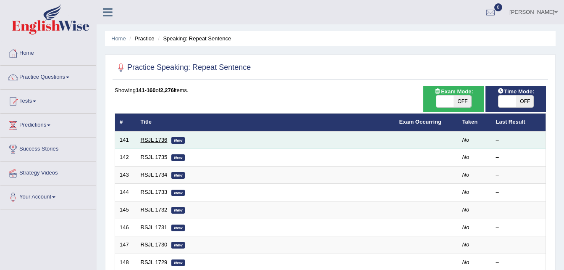
click at [147, 139] on link "RSJL 1736" at bounding box center [154, 140] width 27 height 6
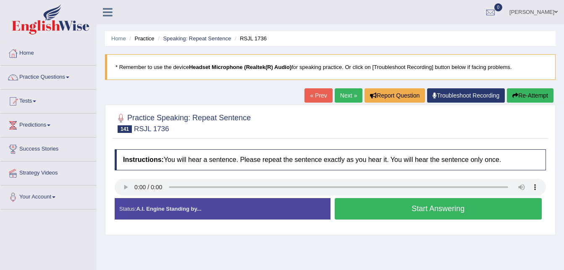
click at [388, 203] on button "Start Answering" at bounding box center [439, 208] width 208 height 21
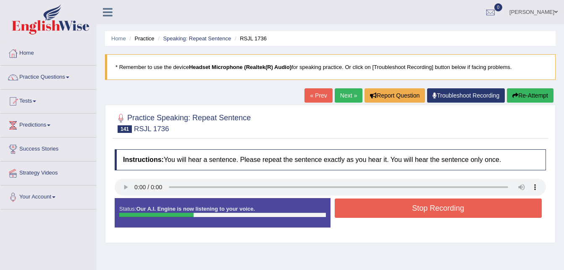
click at [527, 95] on button "Re-Attempt" at bounding box center [530, 95] width 47 height 14
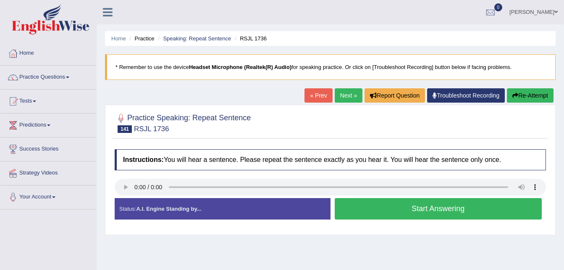
click at [403, 207] on button "Start Answering" at bounding box center [439, 208] width 208 height 21
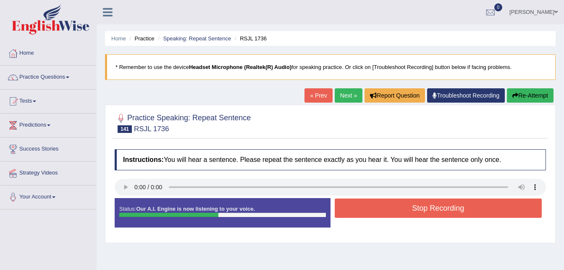
click at [403, 207] on button "Stop Recording" at bounding box center [439, 207] width 208 height 19
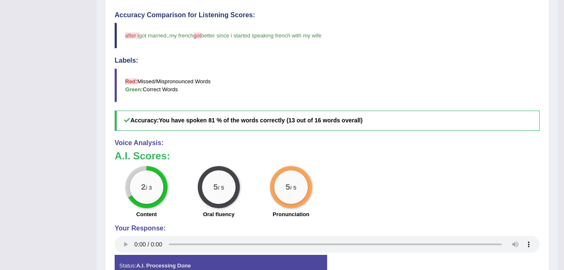
scroll to position [5, 0]
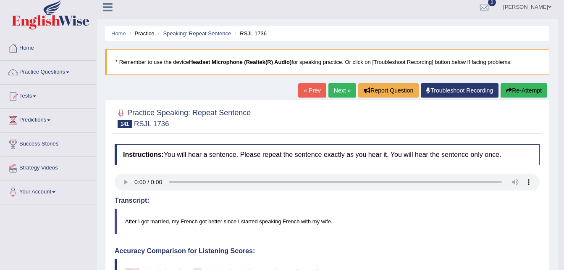
click at [335, 90] on link "Next »" at bounding box center [343, 90] width 28 height 14
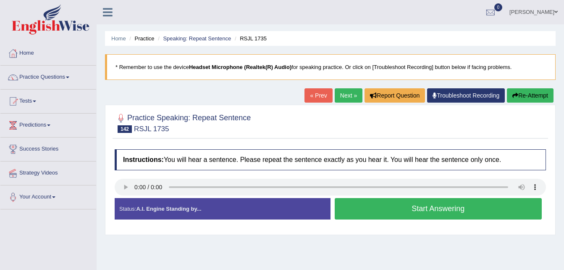
click at [431, 215] on button "Start Answering" at bounding box center [439, 208] width 208 height 21
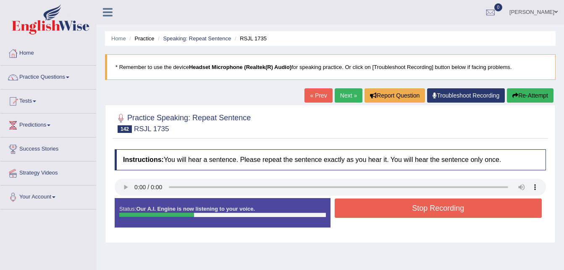
click at [525, 95] on button "Re-Attempt" at bounding box center [530, 95] width 47 height 14
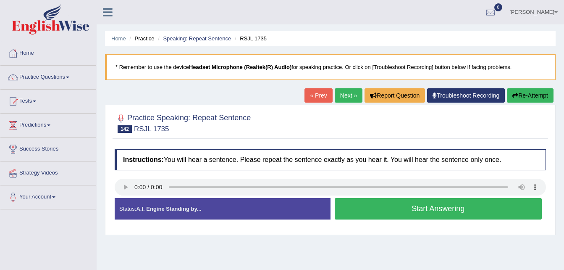
click at [436, 213] on button "Start Answering" at bounding box center [439, 208] width 208 height 21
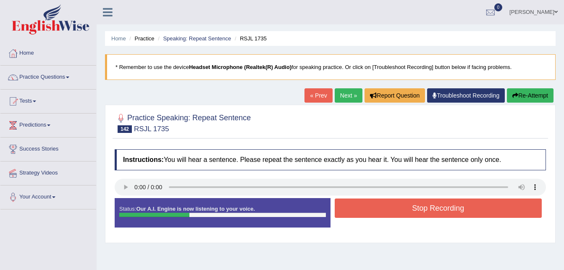
click at [478, 206] on button "Stop Recording" at bounding box center [439, 207] width 208 height 19
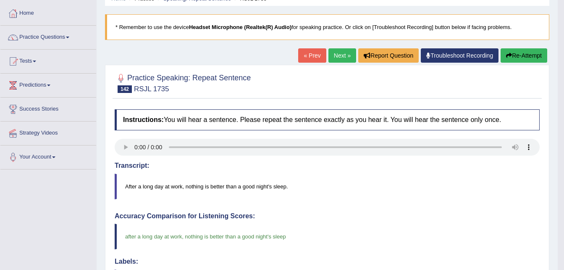
scroll to position [28, 0]
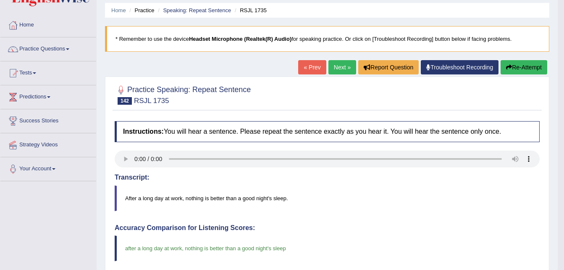
click at [345, 67] on link "Next »" at bounding box center [343, 67] width 28 height 14
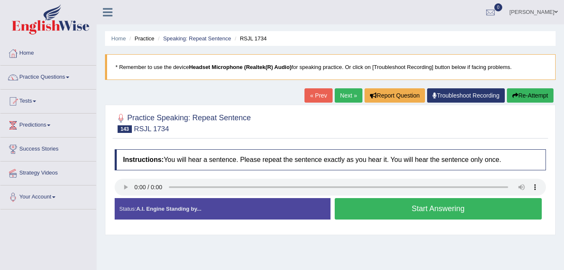
click at [443, 210] on button "Start Answering" at bounding box center [439, 208] width 208 height 21
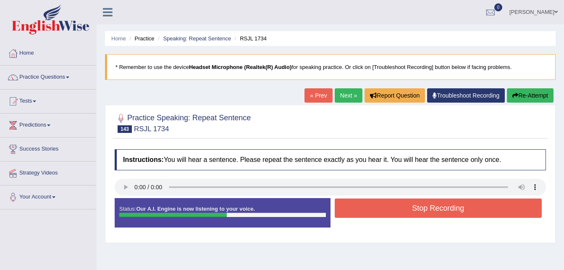
click at [531, 95] on button "Re-Attempt" at bounding box center [530, 95] width 47 height 14
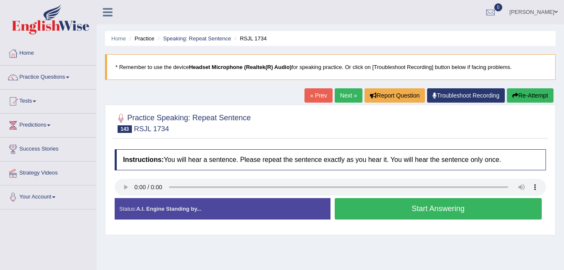
click at [428, 206] on button "Start Answering" at bounding box center [439, 208] width 208 height 21
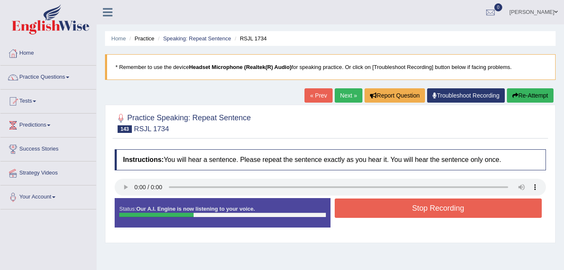
click at [428, 206] on button "Stop Recording" at bounding box center [439, 207] width 208 height 19
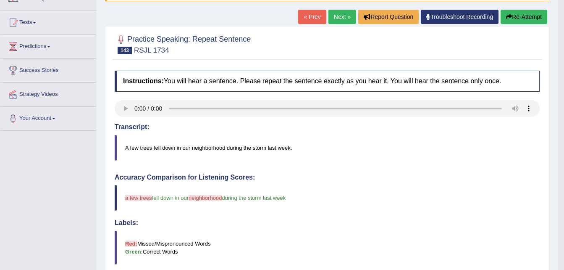
scroll to position [11, 0]
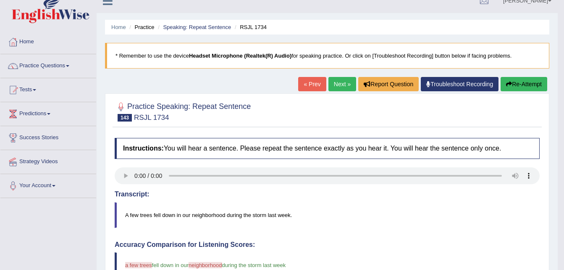
click at [329, 88] on link "Next »" at bounding box center [343, 84] width 28 height 14
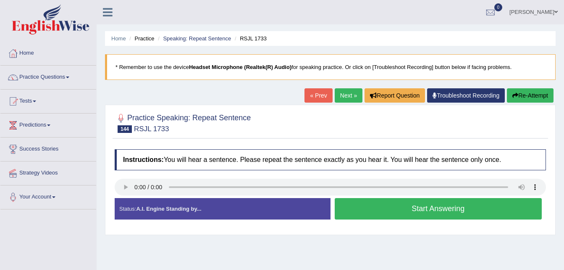
click at [361, 210] on button "Start Answering" at bounding box center [439, 208] width 208 height 21
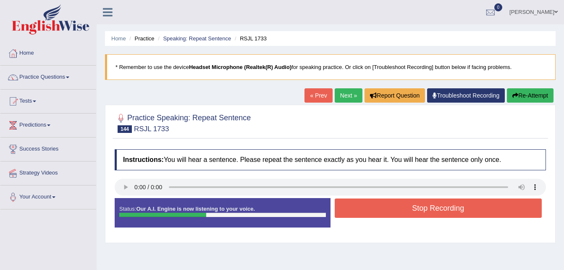
click at [361, 210] on button "Stop Recording" at bounding box center [439, 207] width 208 height 19
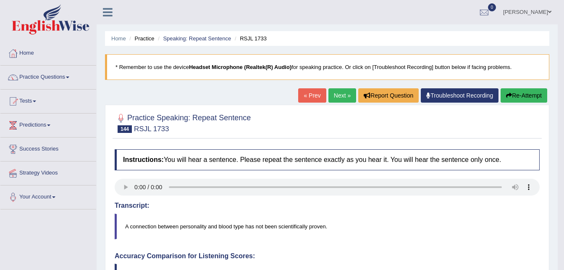
click at [336, 97] on link "Next »" at bounding box center [343, 95] width 28 height 14
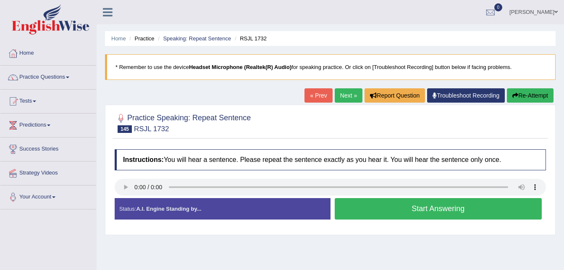
click at [375, 211] on button "Start Answering" at bounding box center [439, 208] width 208 height 21
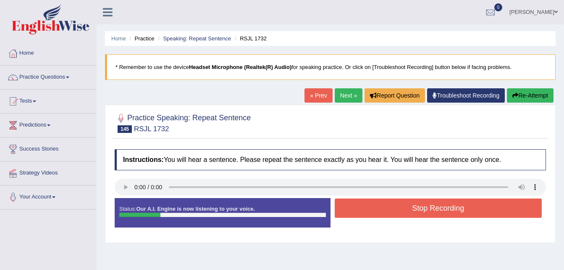
click at [531, 100] on button "Re-Attempt" at bounding box center [530, 95] width 47 height 14
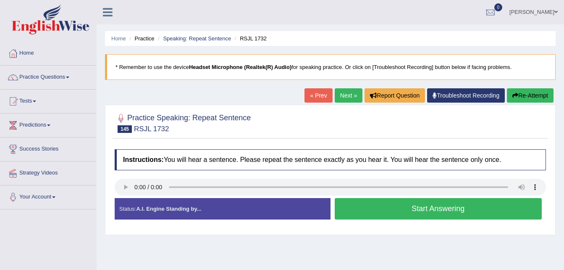
click at [441, 209] on button "Start Answering" at bounding box center [439, 208] width 208 height 21
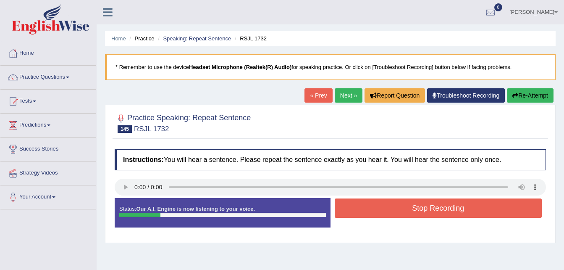
click at [532, 95] on button "Re-Attempt" at bounding box center [530, 95] width 47 height 14
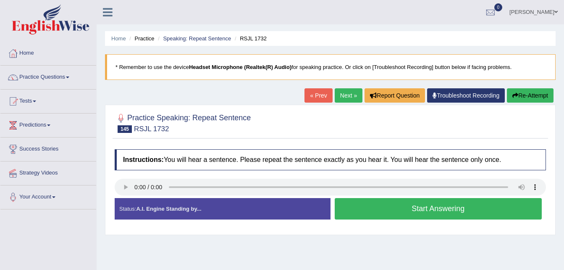
click at [409, 208] on button "Start Answering" at bounding box center [439, 208] width 208 height 21
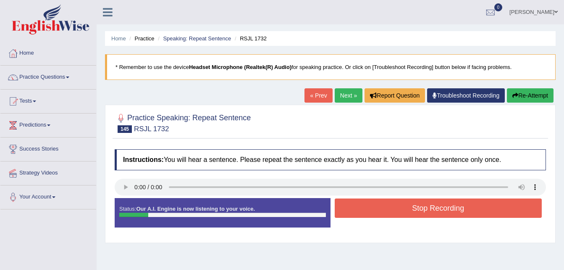
click at [524, 93] on button "Re-Attempt" at bounding box center [530, 95] width 47 height 14
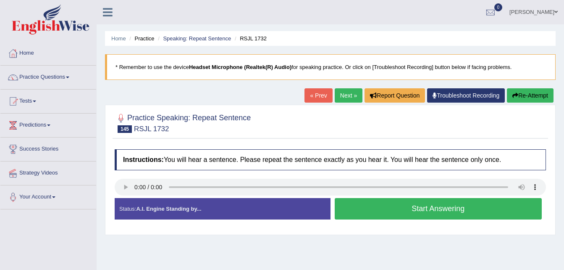
click at [421, 205] on button "Start Answering" at bounding box center [439, 208] width 208 height 21
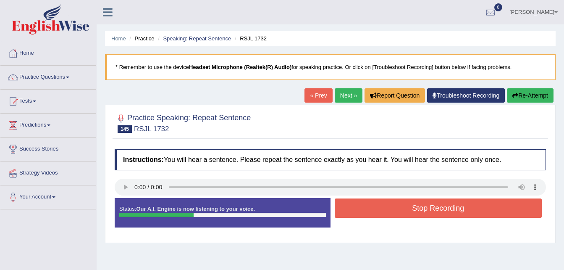
click at [421, 205] on button "Stop Recording" at bounding box center [439, 207] width 208 height 19
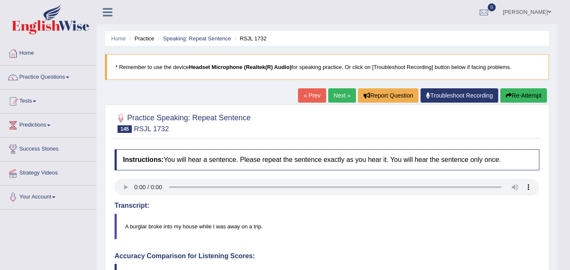
click at [564, 264] on html "Toggle navigation Home Practice Questions Speaking Practice Read Aloud Repeat S…" at bounding box center [285, 135] width 570 height 270
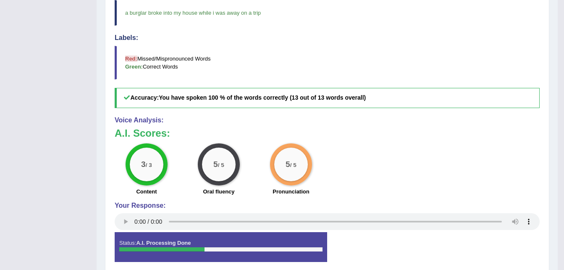
scroll to position [28, 0]
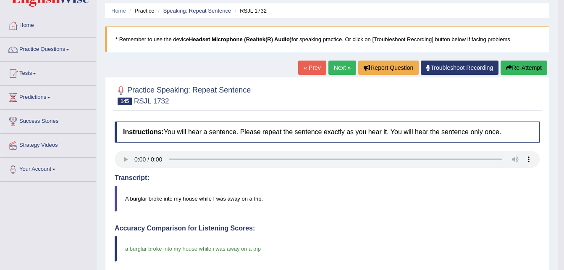
click at [334, 66] on link "Next »" at bounding box center [343, 67] width 28 height 14
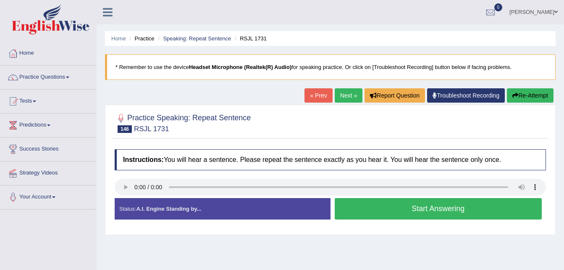
click at [405, 236] on div "Home Practice Speaking: Repeat Sentence RSJL 1731 * Remember to use the device …" at bounding box center [331, 210] width 468 height 420
click at [410, 210] on button "Start Answering" at bounding box center [439, 208] width 208 height 21
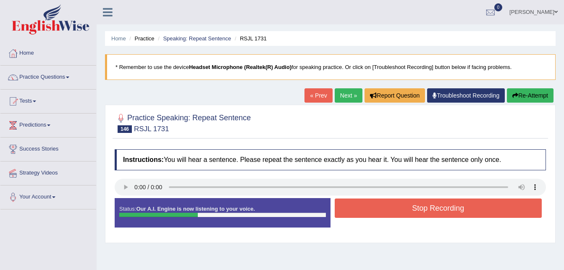
click at [410, 210] on button "Stop Recording" at bounding box center [439, 207] width 208 height 19
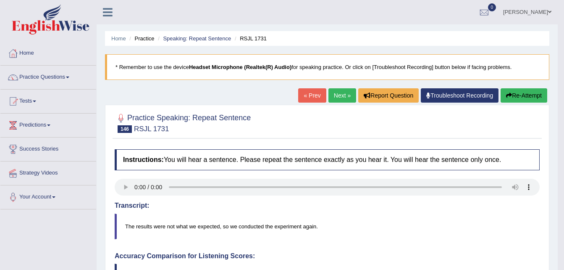
click at [342, 96] on link "Next »" at bounding box center [343, 95] width 28 height 14
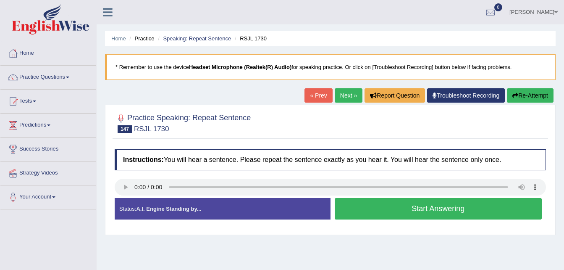
click at [398, 205] on button "Start Answering" at bounding box center [439, 208] width 208 height 21
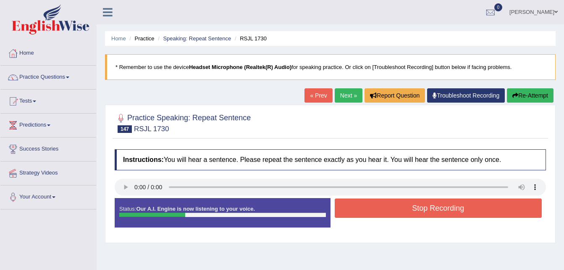
click at [398, 205] on button "Stop Recording" at bounding box center [439, 207] width 208 height 19
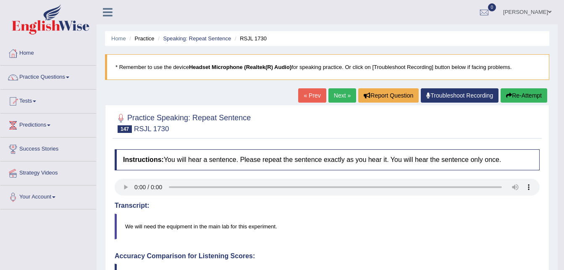
click at [341, 88] on link "Next »" at bounding box center [343, 95] width 28 height 14
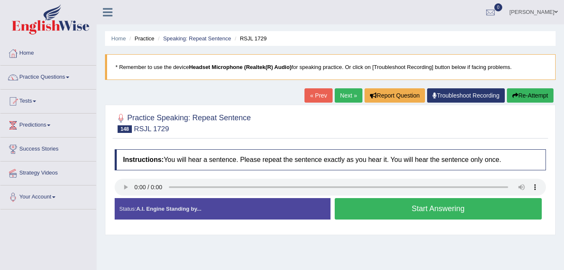
click at [392, 213] on button "Start Answering" at bounding box center [439, 208] width 208 height 21
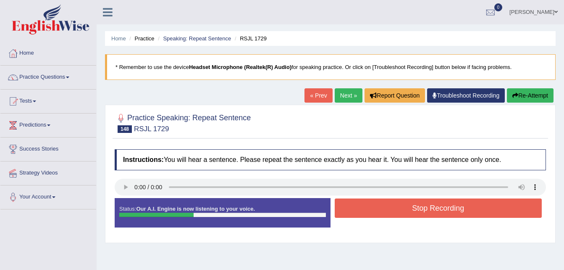
click at [392, 213] on button "Stop Recording" at bounding box center [439, 207] width 208 height 19
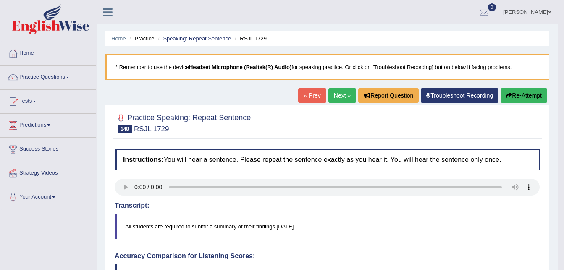
click at [342, 95] on link "Next »" at bounding box center [343, 95] width 28 height 14
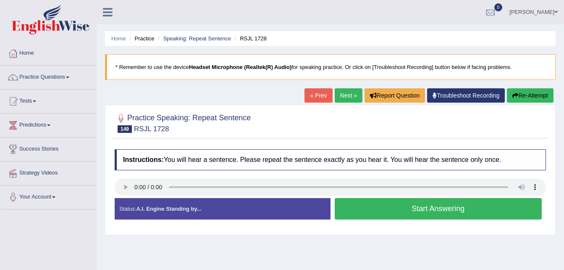
click at [431, 209] on button "Start Answering" at bounding box center [439, 208] width 208 height 21
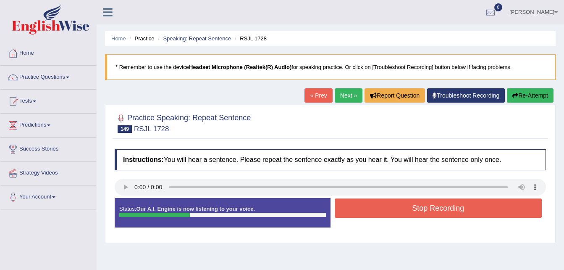
click at [431, 209] on button "Stop Recording" at bounding box center [439, 207] width 208 height 19
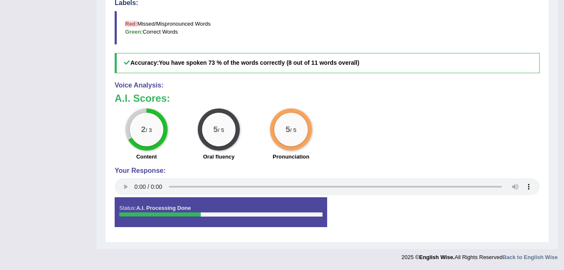
scroll to position [63, 0]
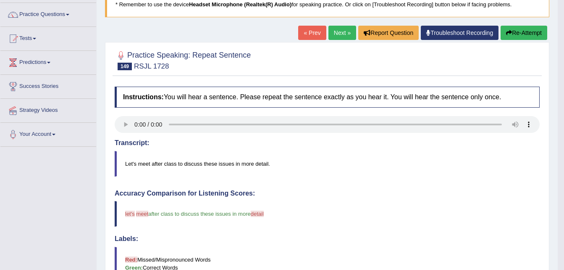
click at [516, 29] on button "Re-Attempt" at bounding box center [524, 33] width 47 height 14
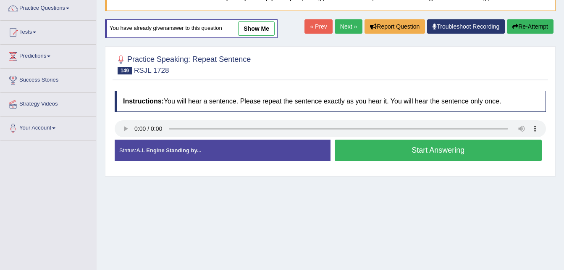
click at [396, 154] on button "Start Answering" at bounding box center [439, 149] width 208 height 21
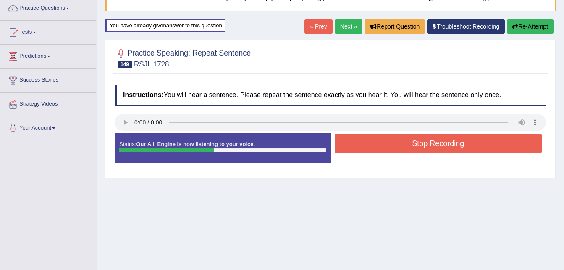
click at [398, 147] on button "Stop Recording" at bounding box center [439, 143] width 208 height 19
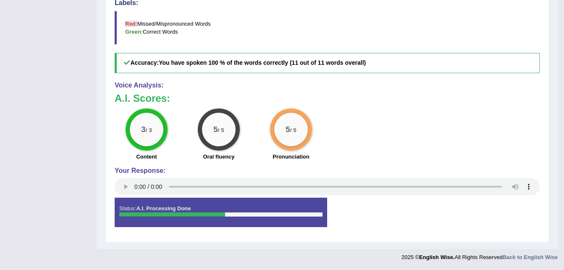
scroll to position [67, 0]
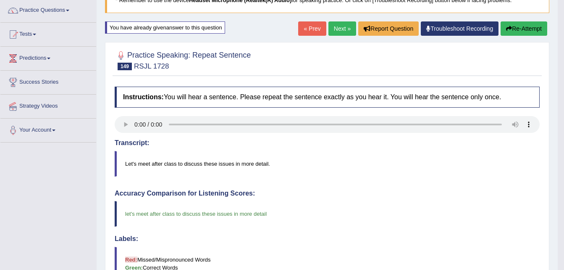
click at [342, 29] on link "Next »" at bounding box center [343, 28] width 28 height 14
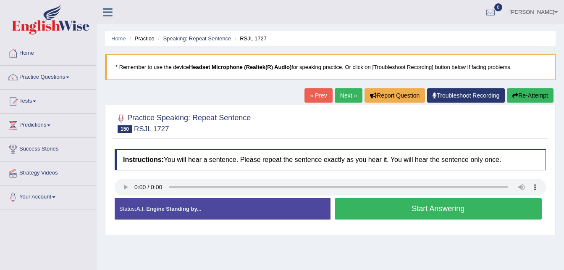
click at [431, 214] on button "Start Answering" at bounding box center [439, 208] width 208 height 21
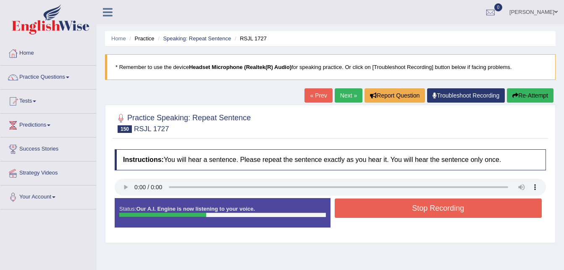
click at [525, 94] on button "Re-Attempt" at bounding box center [530, 95] width 47 height 14
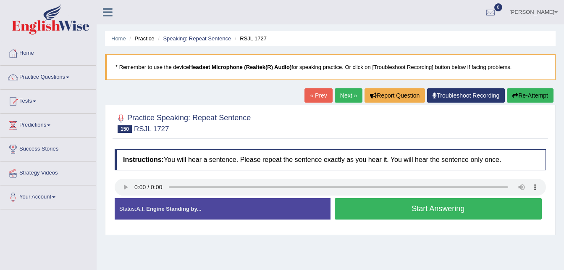
click at [436, 204] on button "Start Answering" at bounding box center [439, 208] width 208 height 21
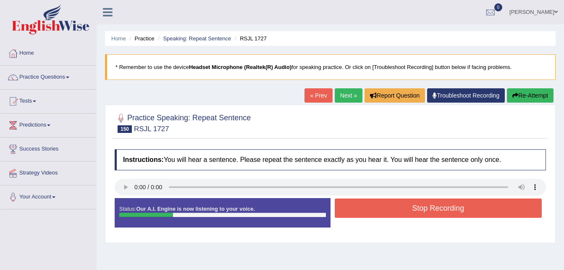
click at [531, 92] on button "Re-Attempt" at bounding box center [530, 95] width 47 height 14
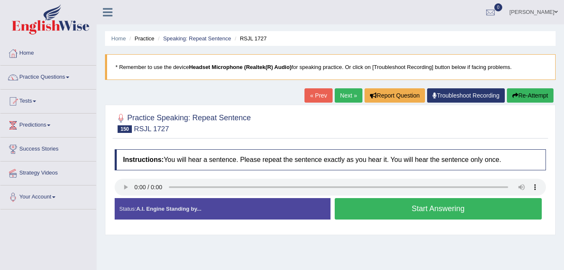
click at [528, 95] on button "Re-Attempt" at bounding box center [530, 95] width 47 height 14
click at [428, 208] on button "Start Answering" at bounding box center [439, 208] width 208 height 21
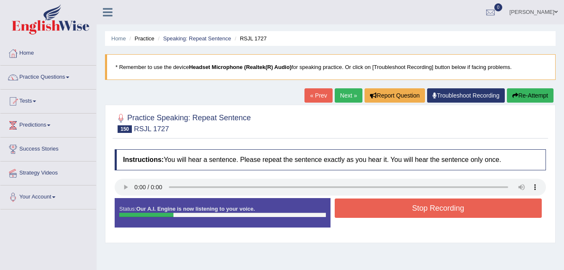
click at [428, 208] on button "Stop Recording" at bounding box center [439, 207] width 208 height 19
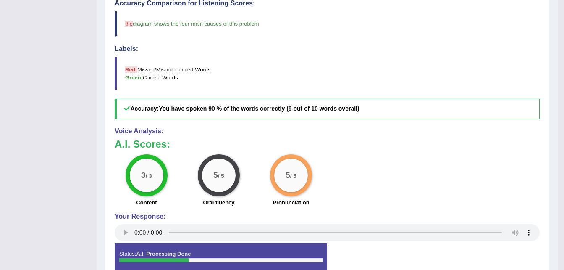
scroll to position [17, 0]
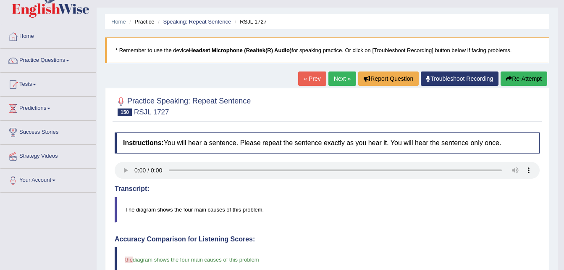
click at [336, 79] on link "Next »" at bounding box center [343, 78] width 28 height 14
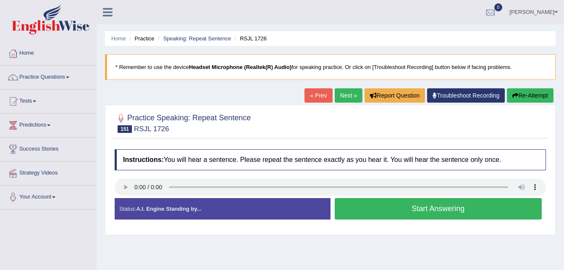
click at [386, 210] on button "Start Answering" at bounding box center [439, 208] width 208 height 21
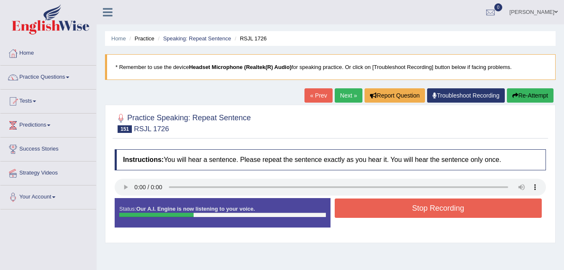
click at [386, 210] on button "Stop Recording" at bounding box center [439, 207] width 208 height 19
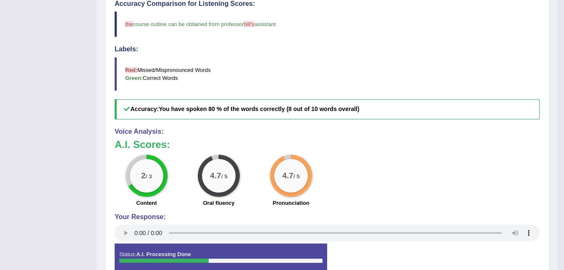
scroll to position [16, 0]
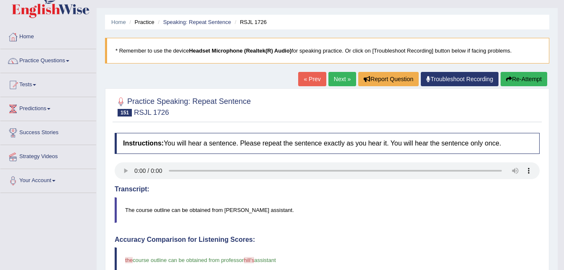
click at [523, 79] on button "Re-Attempt" at bounding box center [524, 79] width 47 height 14
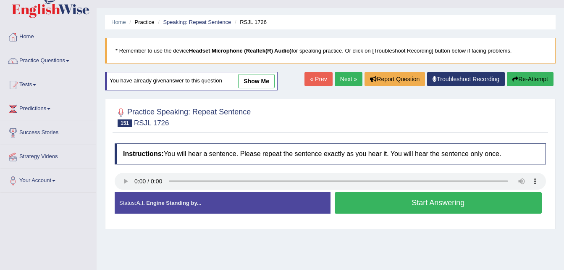
click at [397, 202] on button "Start Answering" at bounding box center [439, 202] width 208 height 21
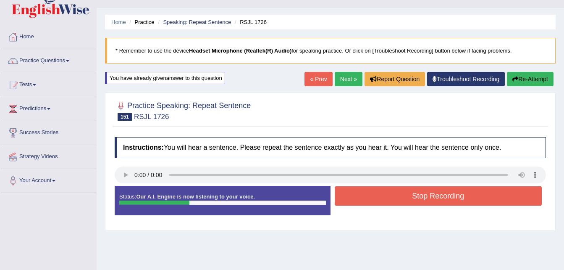
click at [397, 202] on button "Stop Recording" at bounding box center [439, 195] width 208 height 19
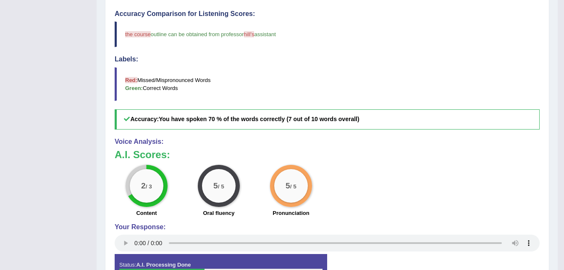
scroll to position [11, 0]
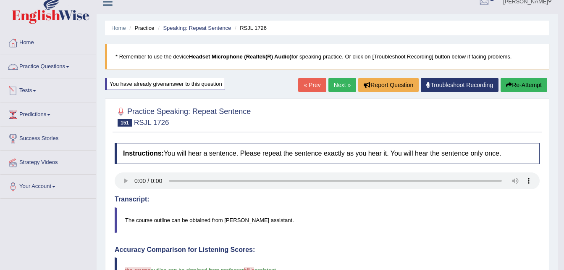
click at [64, 65] on link "Practice Questions" at bounding box center [48, 65] width 96 height 21
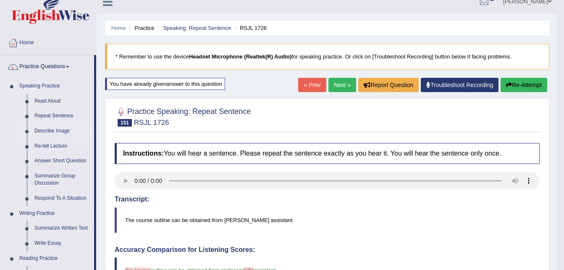
click at [51, 132] on link "Describe Image" at bounding box center [62, 131] width 63 height 15
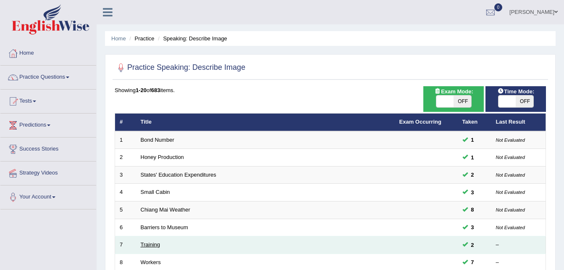
click at [156, 244] on link "Training" at bounding box center [150, 244] width 19 height 6
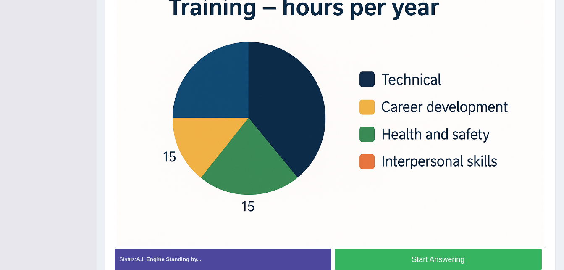
scroll to position [219, 0]
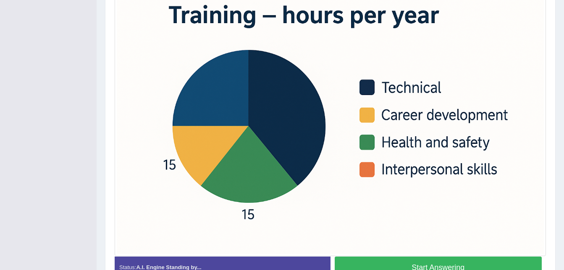
click at [417, 262] on button "Start Answering" at bounding box center [439, 266] width 208 height 21
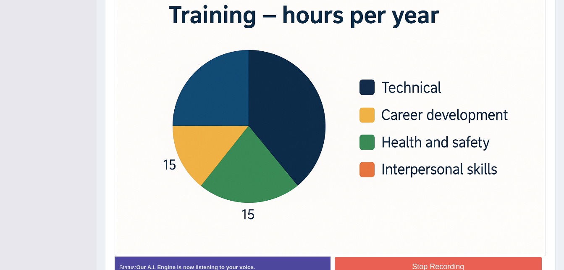
scroll to position [0, 0]
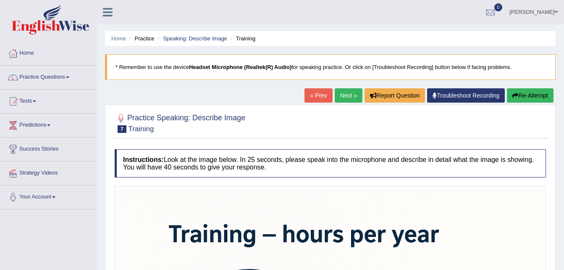
click at [531, 94] on button "Re-Attempt" at bounding box center [530, 95] width 47 height 14
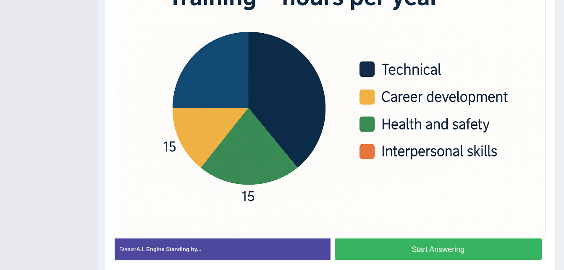
scroll to position [229, 0]
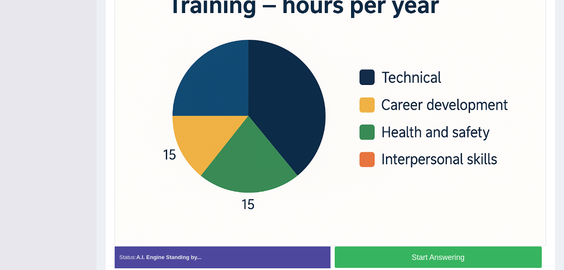
click at [414, 253] on button "Start Answering" at bounding box center [439, 256] width 208 height 21
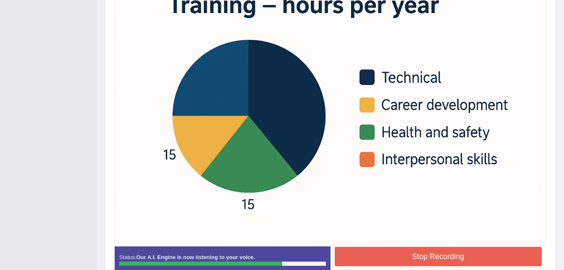
click at [438, 255] on button "Stop Recording" at bounding box center [439, 256] width 208 height 19
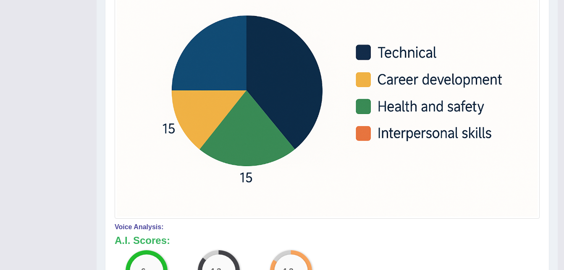
scroll to position [16, 0]
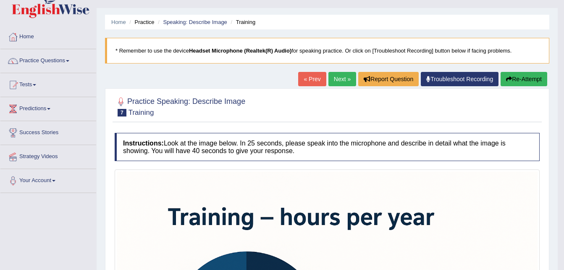
click at [337, 81] on link "Next »" at bounding box center [343, 79] width 28 height 14
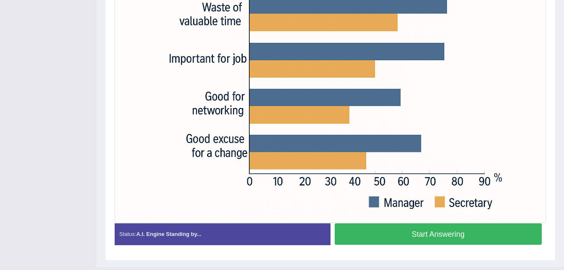
scroll to position [16, 0]
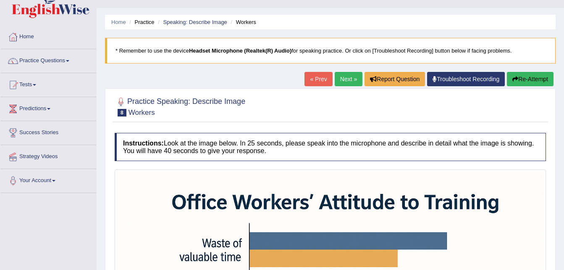
click at [563, 265] on div "Home Practice Speaking: Describe Image Workers * Remember to use the device Hea…" at bounding box center [331, 243] width 468 height 519
click at [564, 253] on html "Toggle navigation Home Practice Questions Speaking Practice Read Aloud Repeat S…" at bounding box center [282, 119] width 564 height 270
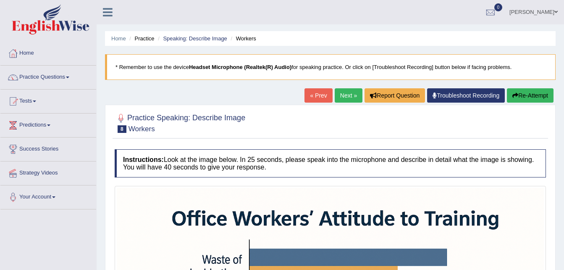
scroll to position [236, 0]
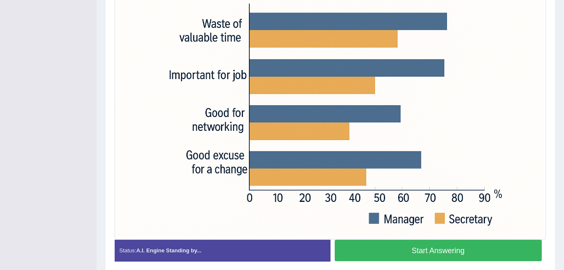
click at [431, 259] on button "Start Answering" at bounding box center [439, 249] width 208 height 21
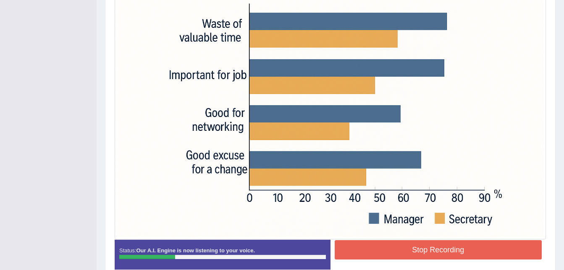
scroll to position [0, 0]
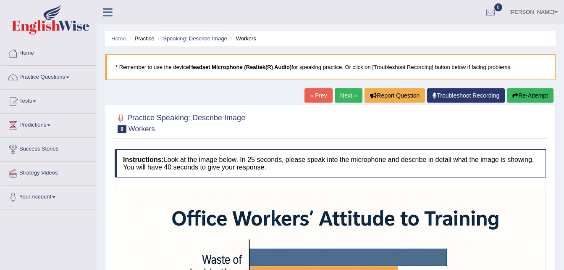
click at [537, 96] on button "Re-Attempt" at bounding box center [530, 95] width 47 height 14
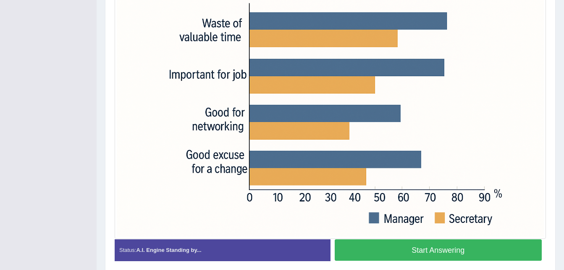
scroll to position [247, 0]
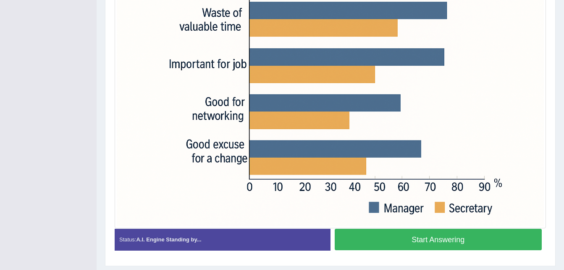
click at [415, 244] on button "Start Answering" at bounding box center [439, 239] width 208 height 21
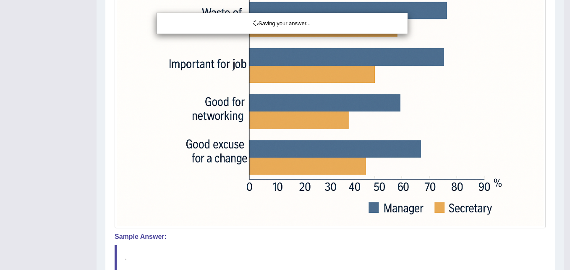
click at [564, 258] on div "Saving your answer..." at bounding box center [285, 135] width 570 height 270
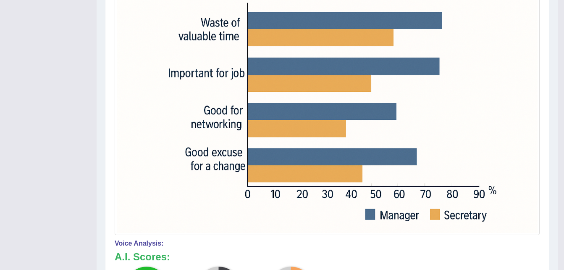
scroll to position [0, 0]
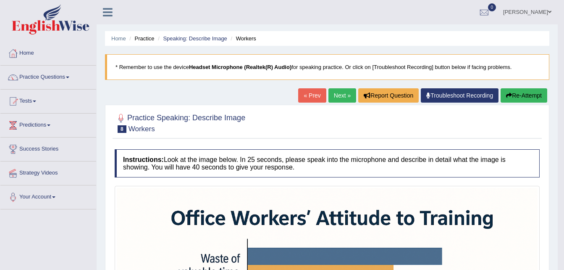
click at [520, 97] on button "Re-Attempt" at bounding box center [524, 95] width 47 height 14
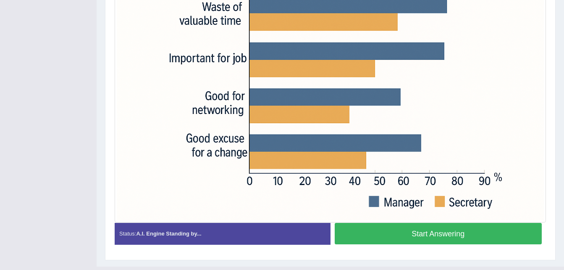
scroll to position [264, 0]
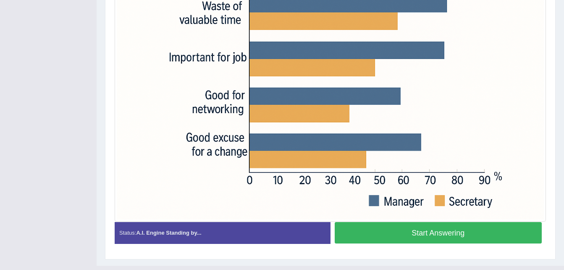
click at [439, 234] on button "Start Answering" at bounding box center [439, 232] width 208 height 21
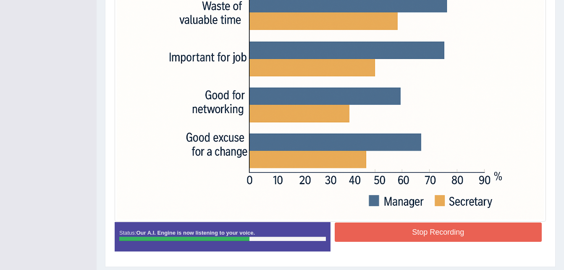
scroll to position [22, 0]
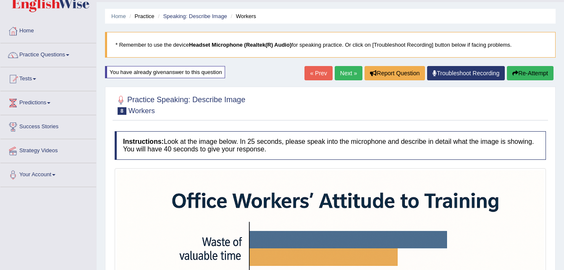
click at [518, 78] on button "Re-Attempt" at bounding box center [530, 73] width 47 height 14
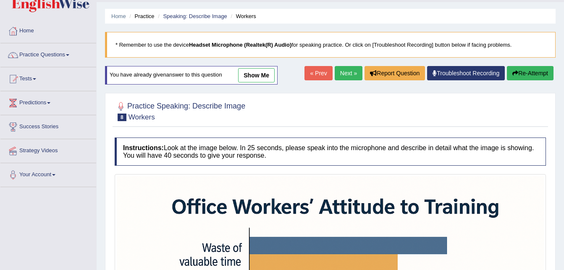
click at [562, 218] on div "Home Practice Speaking: Describe Image Workers * Remember to use the device Hea…" at bounding box center [331, 242] width 468 height 529
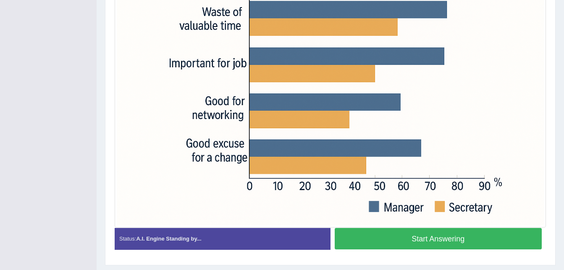
click at [458, 236] on button "Start Answering" at bounding box center [439, 238] width 208 height 21
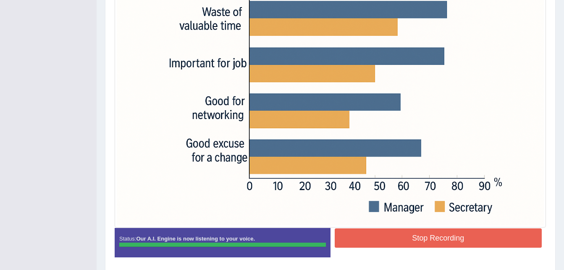
click at [451, 237] on button "Stop Recording" at bounding box center [439, 237] width 208 height 19
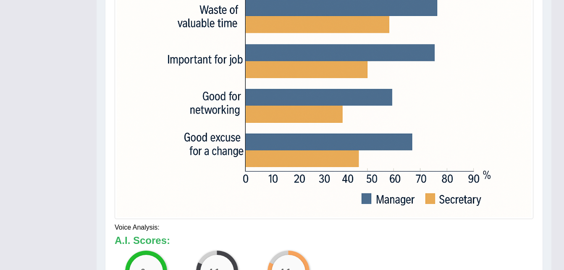
scroll to position [269, 0]
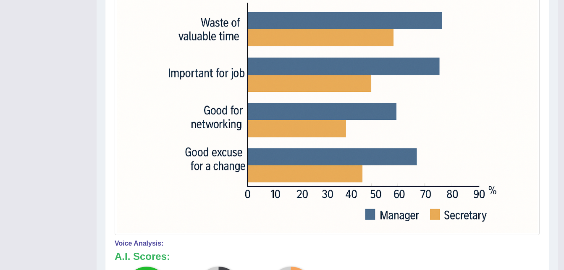
scroll to position [5, 0]
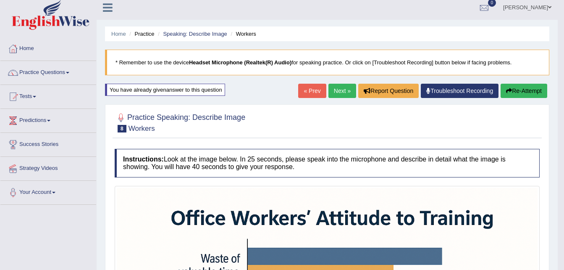
click at [520, 89] on button "Re-Attempt" at bounding box center [524, 91] width 47 height 14
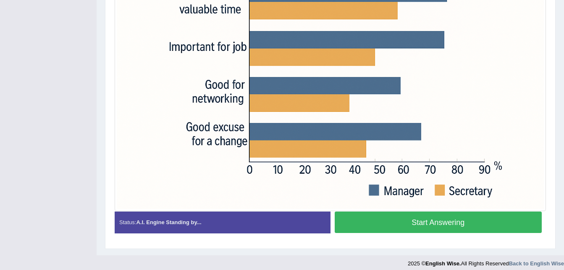
scroll to position [258, 0]
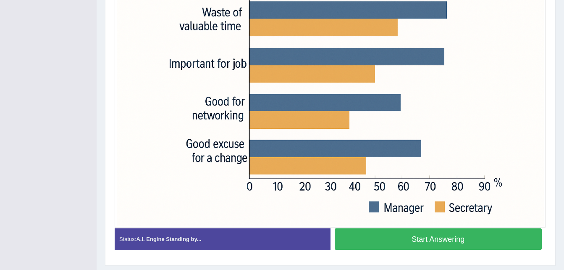
click at [461, 243] on button "Start Answering" at bounding box center [439, 238] width 208 height 21
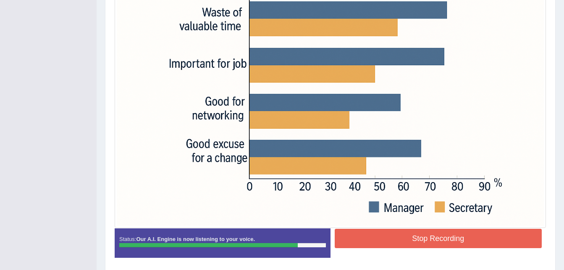
scroll to position [16, 0]
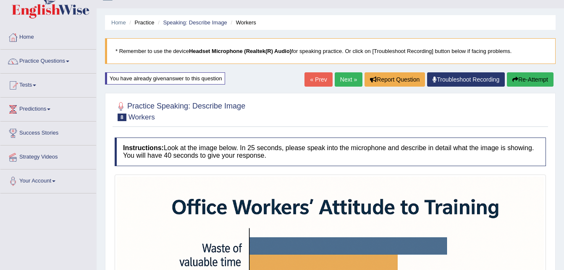
click at [524, 79] on button "Re-Attempt" at bounding box center [530, 79] width 47 height 14
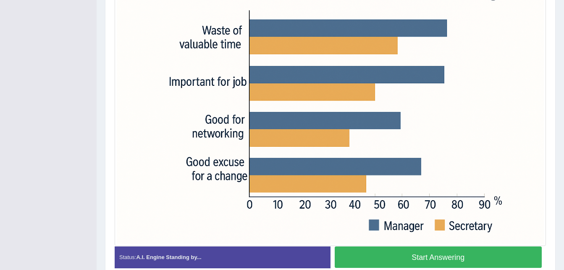
scroll to position [256, 0]
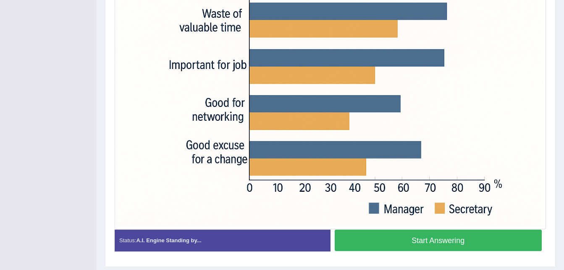
click at [462, 244] on button "Start Answering" at bounding box center [439, 239] width 208 height 21
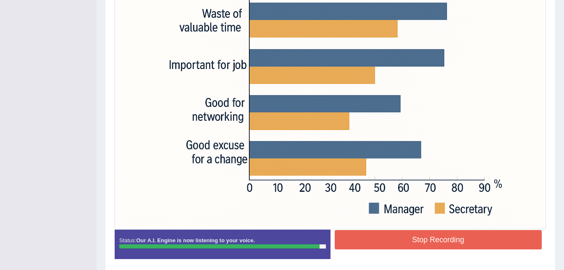
click at [452, 240] on button "Stop Recording" at bounding box center [439, 239] width 208 height 19
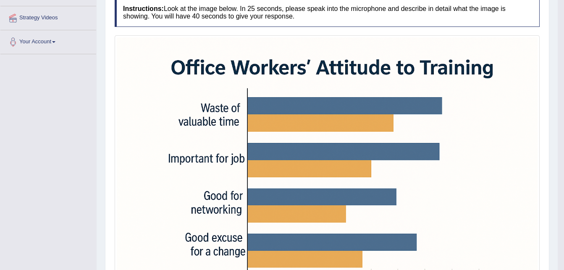
scroll to position [0, 0]
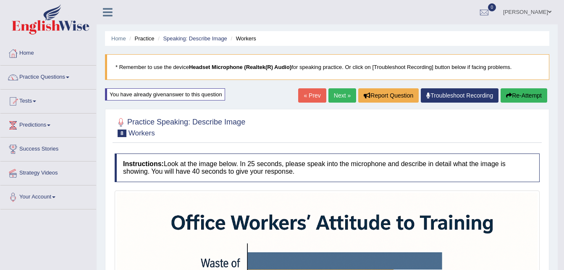
click at [342, 92] on link "Next »" at bounding box center [343, 95] width 28 height 14
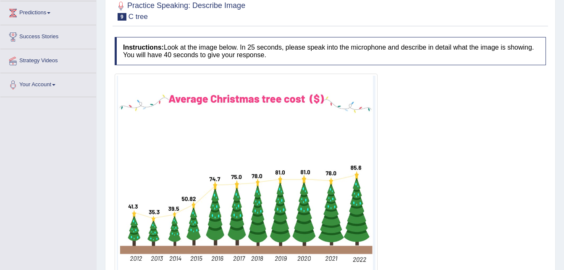
scroll to position [184, 0]
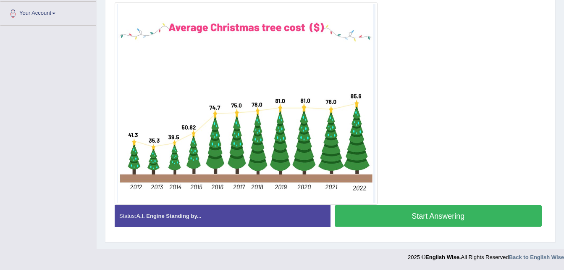
click at [383, 218] on button "Start Answering" at bounding box center [439, 215] width 208 height 21
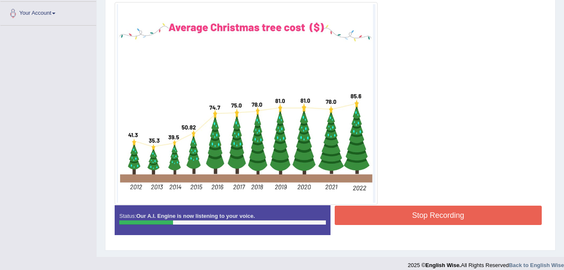
scroll to position [0, 0]
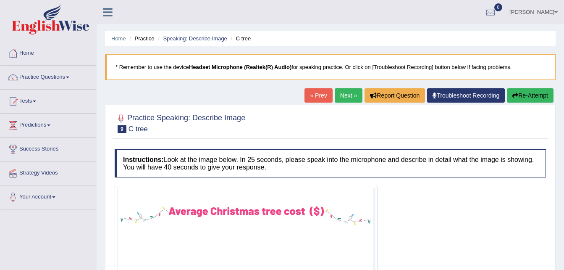
click at [524, 99] on button "Re-Attempt" at bounding box center [530, 95] width 47 height 14
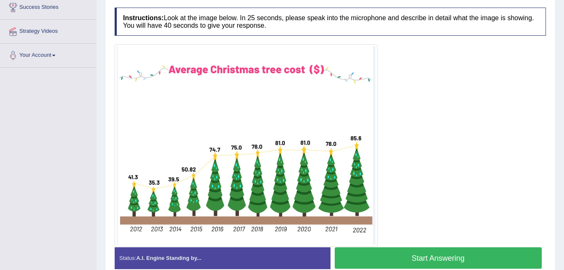
scroll to position [151, 0]
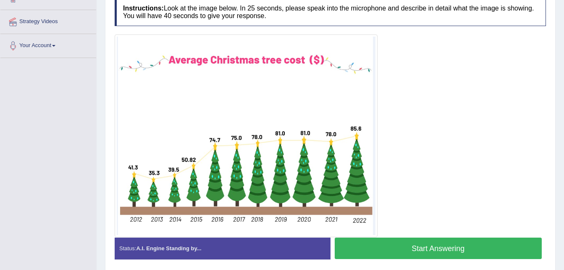
click at [437, 246] on button "Start Answering" at bounding box center [439, 247] width 208 height 21
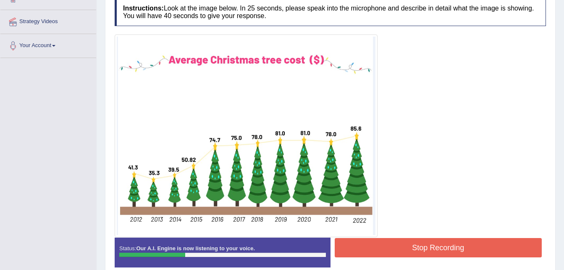
click at [347, 221] on img at bounding box center [246, 136] width 259 height 198
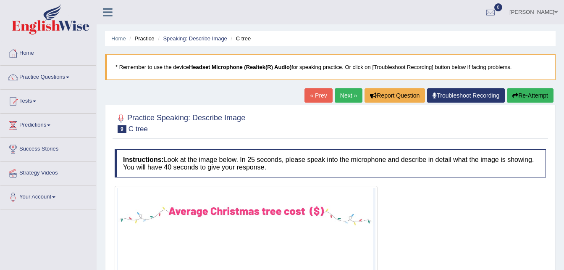
click at [525, 93] on button "Re-Attempt" at bounding box center [530, 95] width 47 height 14
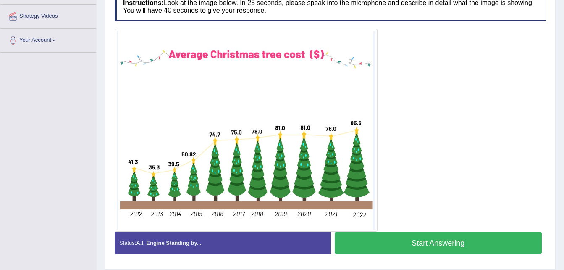
scroll to position [184, 0]
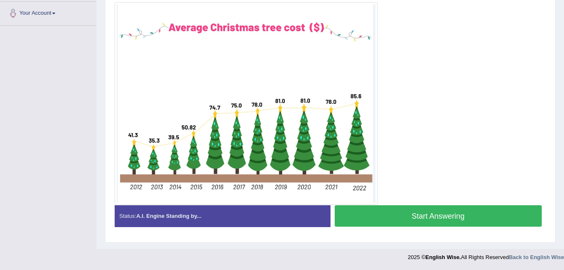
click at [429, 218] on button "Start Answering" at bounding box center [439, 215] width 208 height 21
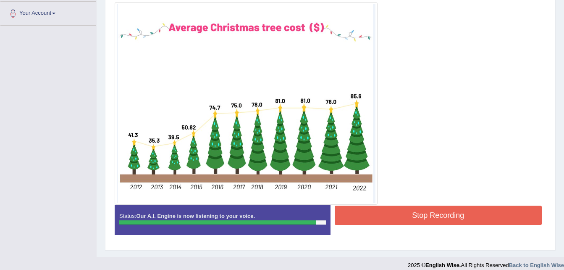
click at [460, 212] on button "Stop Recording" at bounding box center [439, 214] width 208 height 19
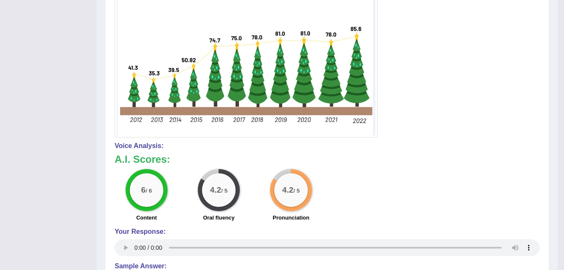
scroll to position [15, 0]
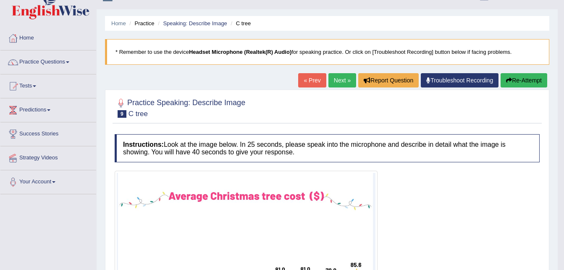
click at [516, 80] on button "Re-Attempt" at bounding box center [524, 80] width 47 height 14
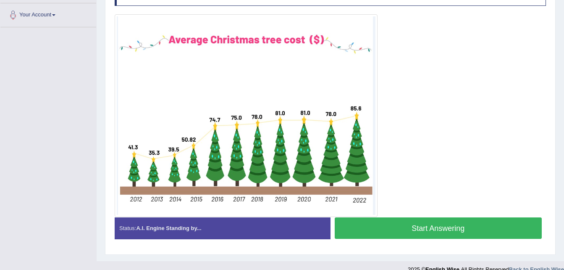
scroll to position [194, 0]
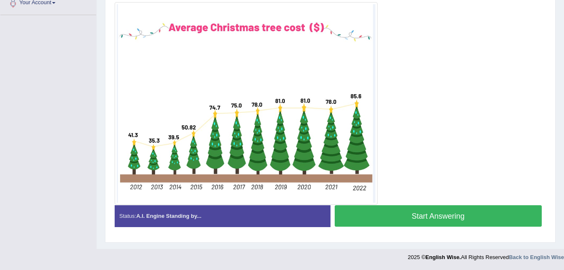
click at [416, 210] on button "Start Answering" at bounding box center [439, 215] width 208 height 21
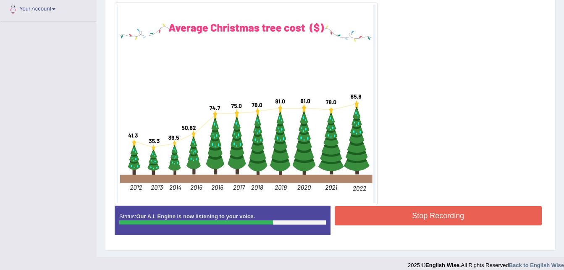
scroll to position [0, 0]
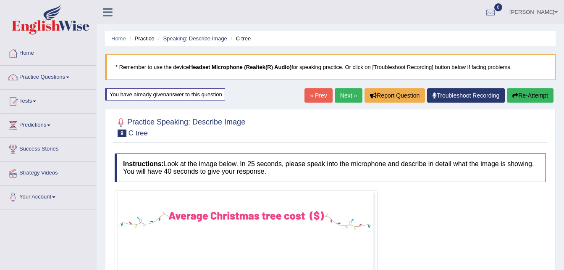
click at [540, 98] on button "Re-Attempt" at bounding box center [530, 95] width 47 height 14
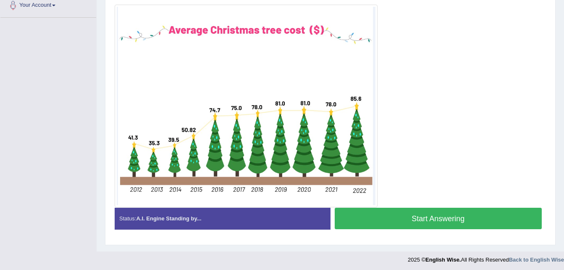
scroll to position [194, 0]
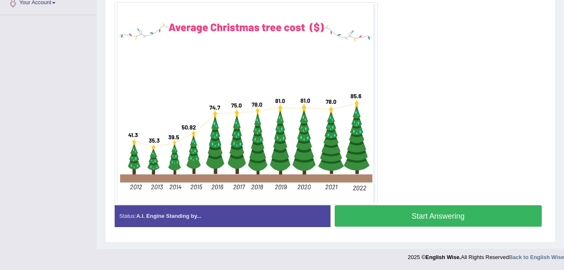
click at [489, 212] on button "Start Answering" at bounding box center [439, 215] width 208 height 21
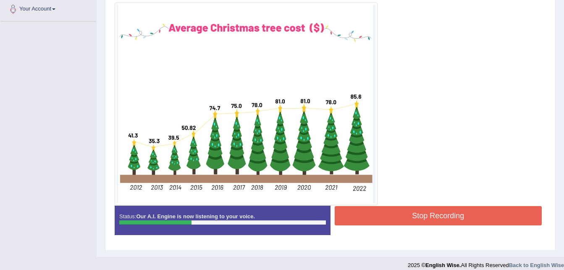
scroll to position [0, 0]
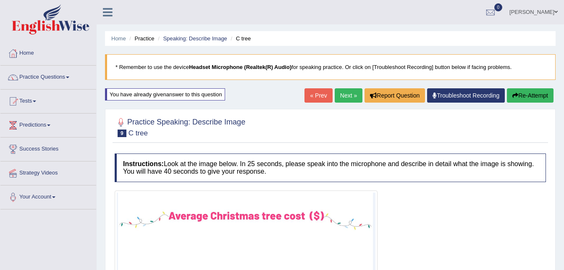
click at [535, 95] on button "Re-Attempt" at bounding box center [530, 95] width 47 height 14
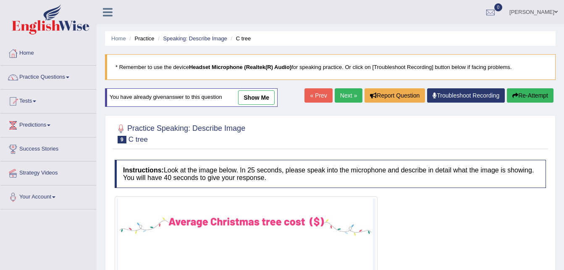
scroll to position [194, 0]
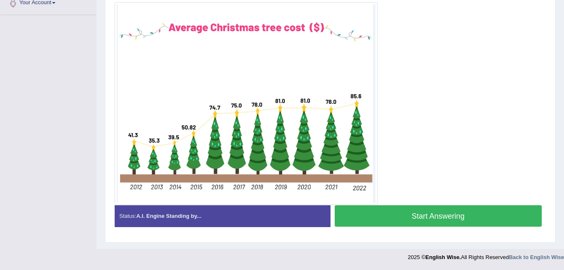
click at [463, 213] on button "Start Answering" at bounding box center [439, 215] width 208 height 21
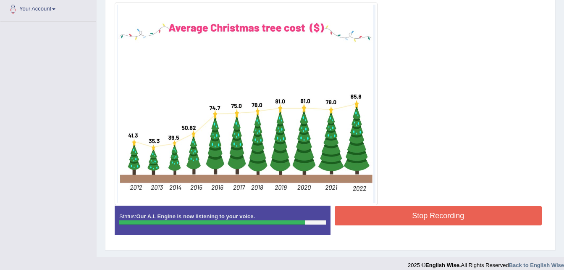
click at [431, 215] on button "Stop Recording" at bounding box center [439, 215] width 208 height 19
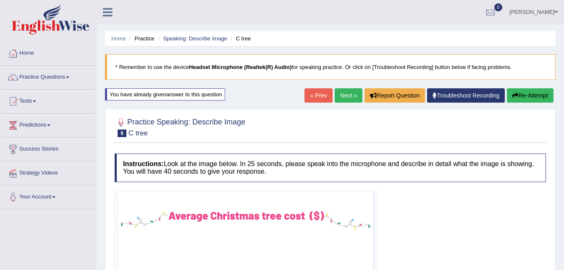
scroll to position [196, 0]
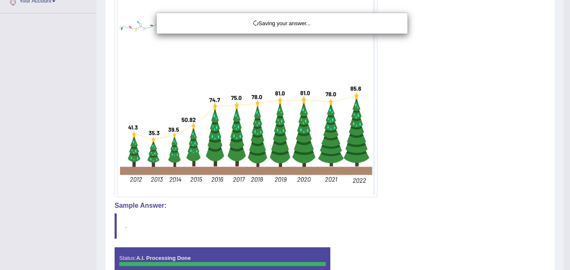
click at [564, 74] on div "Saving your answer..." at bounding box center [285, 135] width 570 height 270
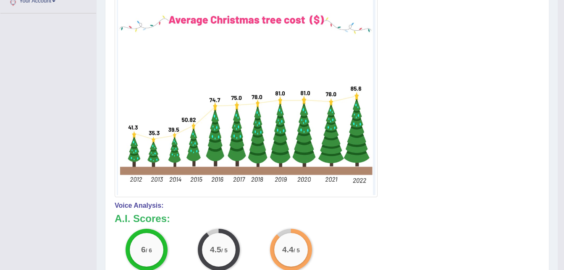
scroll to position [0, 0]
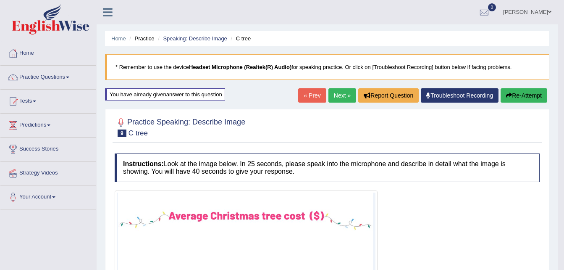
click at [522, 94] on button "Re-Attempt" at bounding box center [524, 95] width 47 height 14
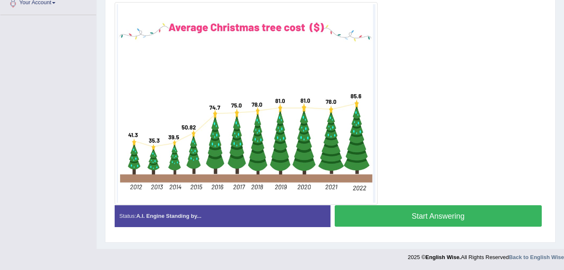
click at [439, 213] on button "Start Answering" at bounding box center [439, 215] width 208 height 21
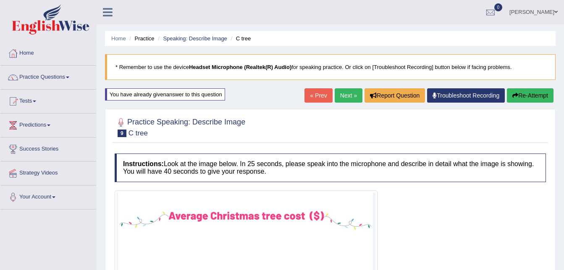
click at [522, 98] on button "Re-Attempt" at bounding box center [530, 95] width 47 height 14
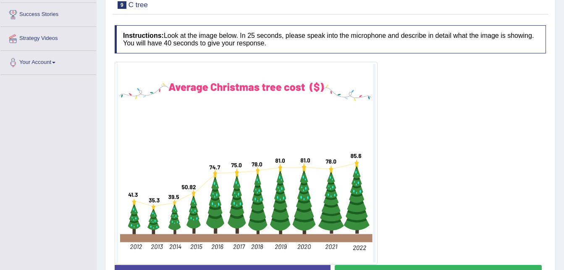
scroll to position [162, 0]
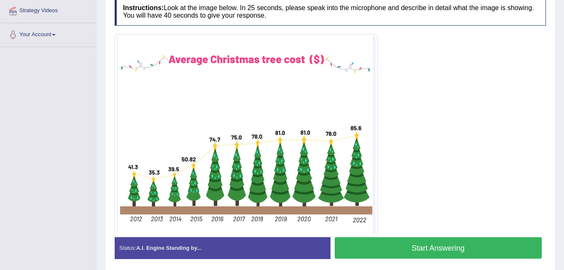
click at [428, 244] on button "Start Answering" at bounding box center [439, 247] width 208 height 21
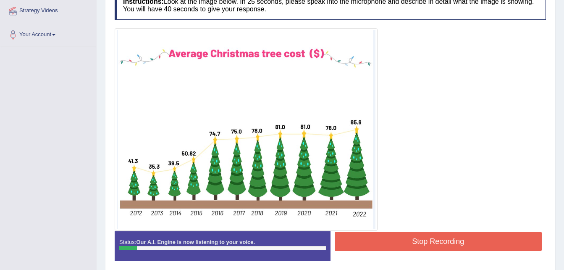
scroll to position [0, 0]
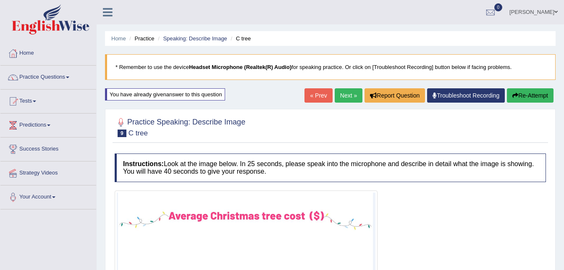
click at [537, 99] on button "Re-Attempt" at bounding box center [530, 95] width 47 height 14
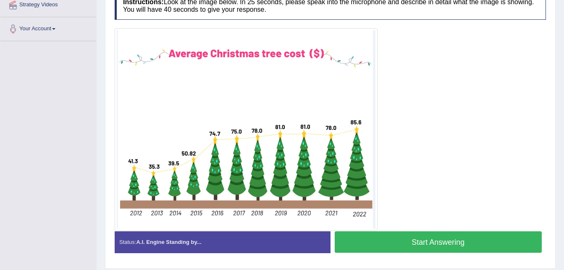
scroll to position [185, 0]
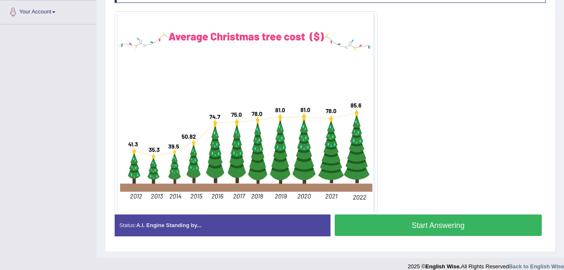
click at [455, 223] on button "Start Answering" at bounding box center [439, 224] width 208 height 21
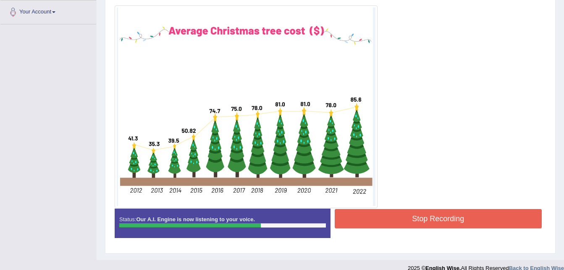
scroll to position [0, 0]
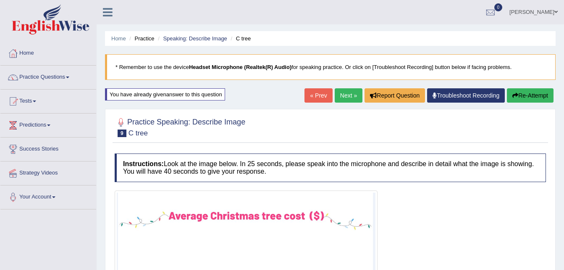
click at [527, 89] on button "Re-Attempt" at bounding box center [530, 95] width 47 height 14
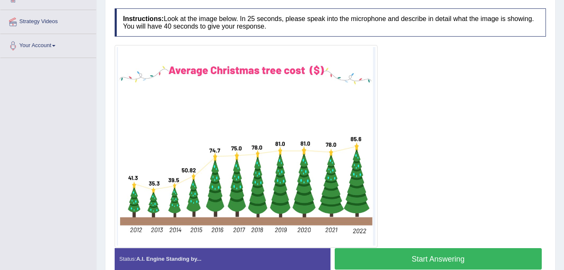
scroll to position [168, 0]
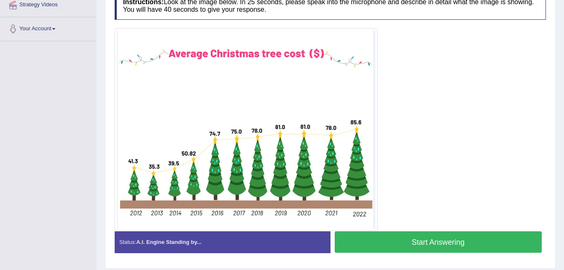
click at [435, 240] on button "Start Answering" at bounding box center [439, 241] width 208 height 21
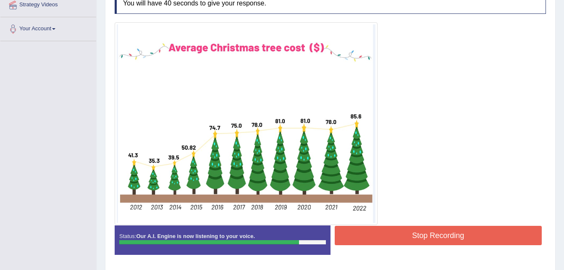
click at [429, 231] on button "Stop Recording" at bounding box center [439, 235] width 208 height 19
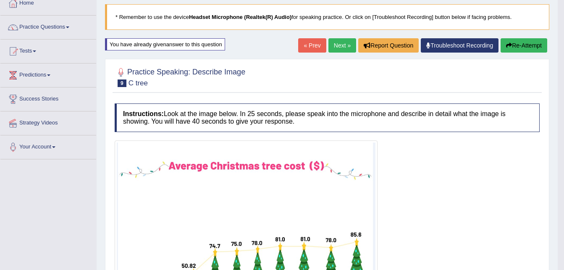
scroll to position [0, 0]
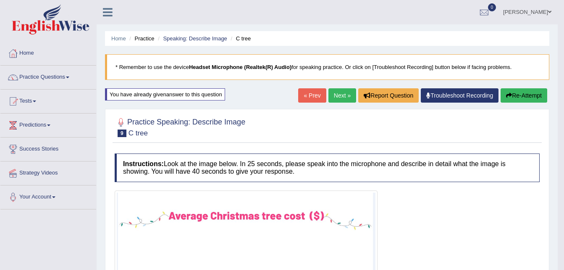
click at [525, 96] on button "Re-Attempt" at bounding box center [524, 95] width 47 height 14
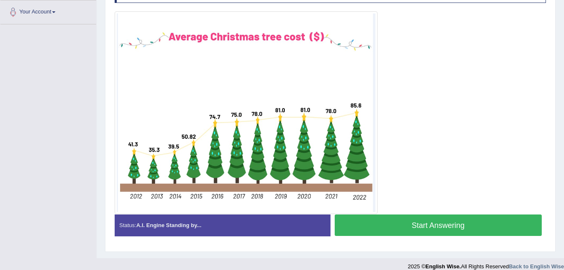
scroll to position [194, 0]
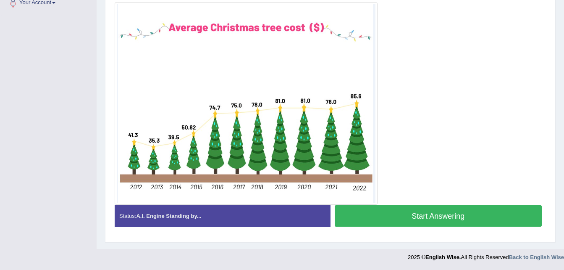
click at [425, 223] on button "Start Answering" at bounding box center [439, 215] width 208 height 21
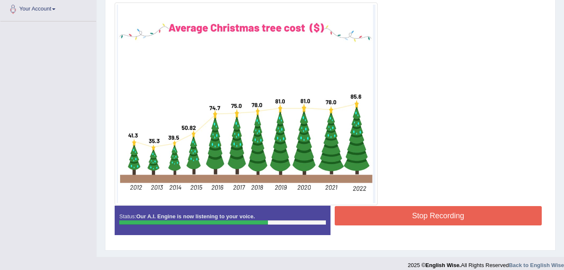
click at [425, 223] on button "Stop Recording" at bounding box center [439, 215] width 208 height 19
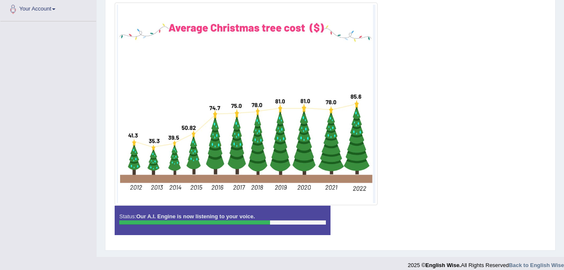
click at [425, 223] on div "Status: Our A.I. Engine is now listening to your voice. Start Answering Stop Re…" at bounding box center [330, 224] width 431 height 38
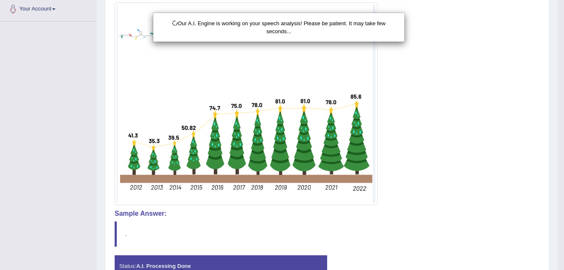
scroll to position [245, 0]
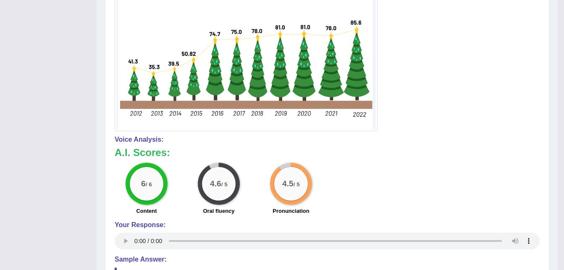
scroll to position [26, 0]
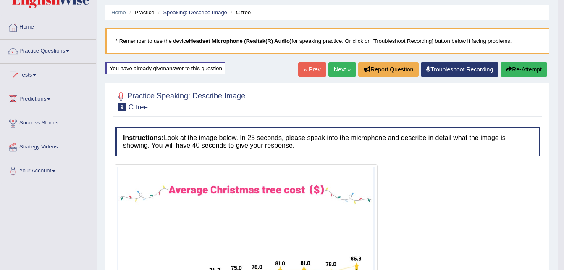
click at [340, 67] on link "Next »" at bounding box center [343, 69] width 28 height 14
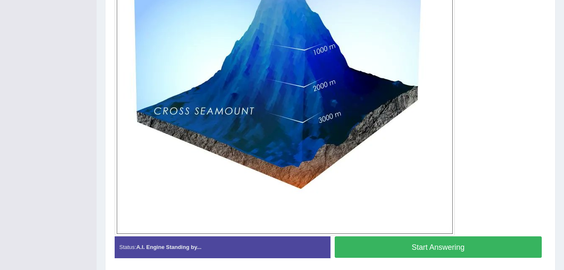
scroll to position [303, 0]
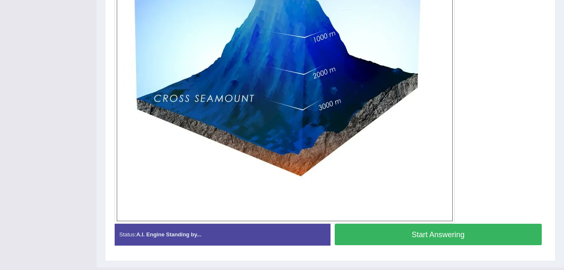
click at [454, 231] on button "Start Answering" at bounding box center [439, 233] width 208 height 21
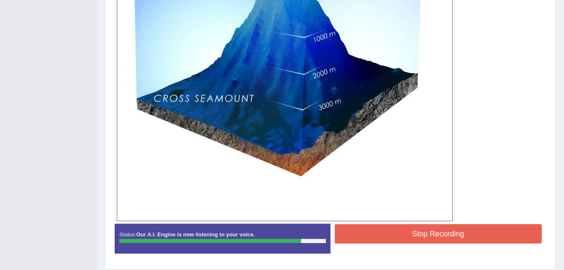
click at [406, 241] on button "Stop Recording" at bounding box center [439, 233] width 208 height 19
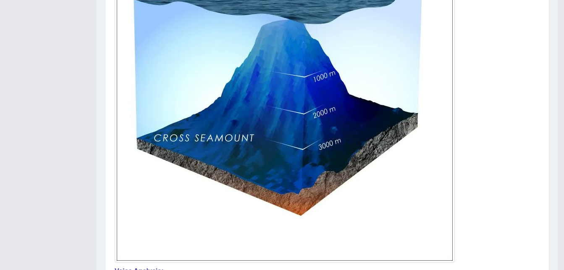
scroll to position [28, 0]
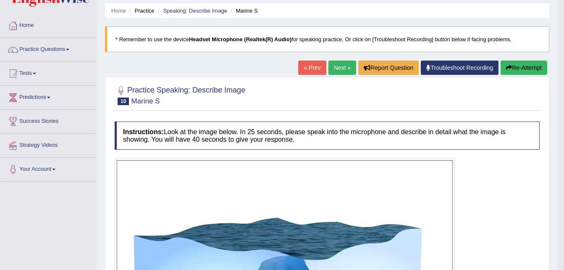
click at [519, 64] on button "Re-Attempt" at bounding box center [524, 67] width 47 height 14
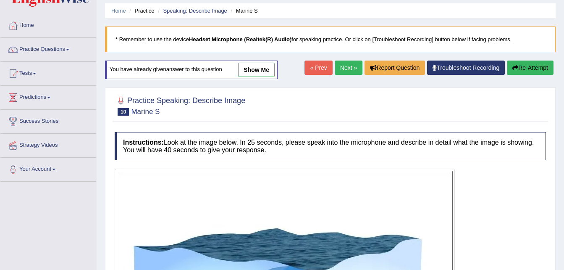
click at [563, 268] on div "Home Practice Speaking: Describe Image Marine S * Remember to use the device He…" at bounding box center [331, 262] width 468 height 581
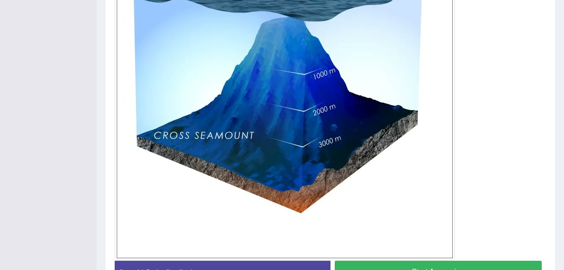
scroll to position [286, 0]
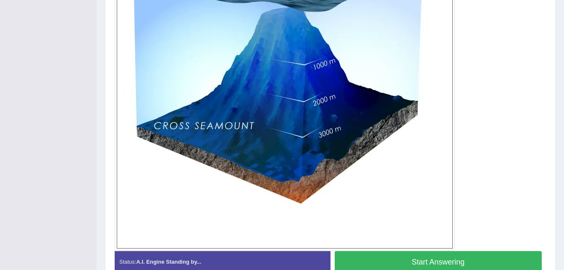
click at [377, 260] on button "Start Answering" at bounding box center [439, 261] width 208 height 21
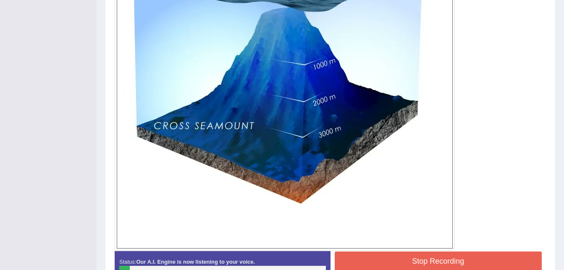
scroll to position [45, 0]
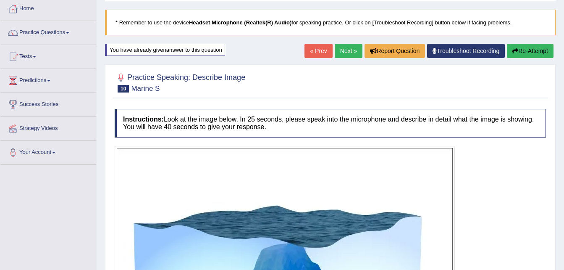
click at [519, 51] on button "Re-Attempt" at bounding box center [530, 51] width 47 height 14
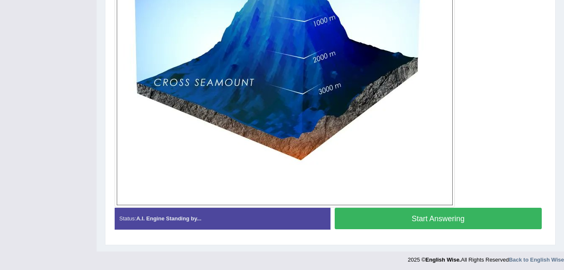
scroll to position [330, 0]
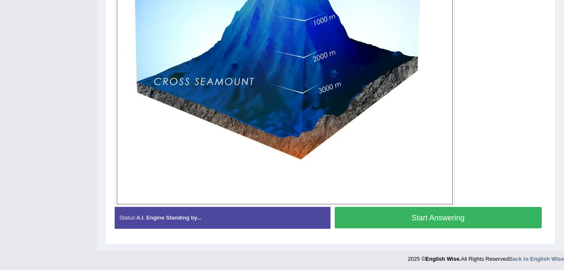
click at [427, 216] on button "Start Answering" at bounding box center [439, 217] width 208 height 21
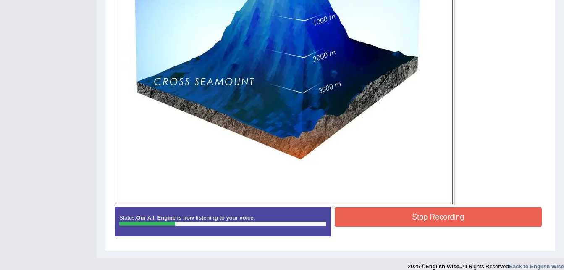
scroll to position [89, 0]
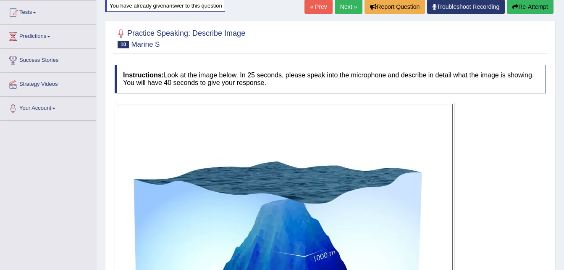
click at [531, 6] on button "Re-Attempt" at bounding box center [530, 7] width 47 height 14
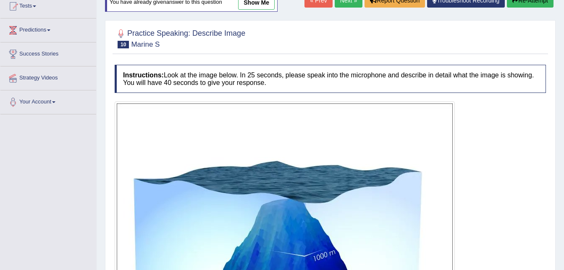
scroll to position [331, 0]
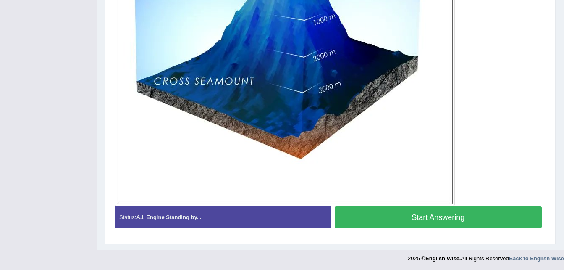
click at [422, 216] on button "Start Answering" at bounding box center [439, 216] width 208 height 21
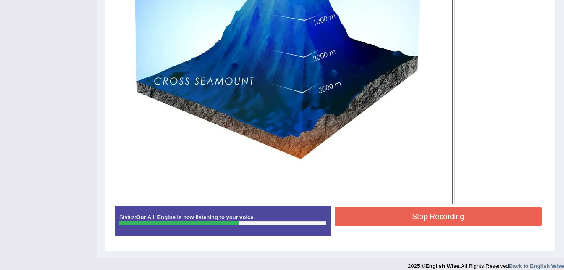
click at [421, 211] on button "Stop Recording" at bounding box center [439, 216] width 208 height 19
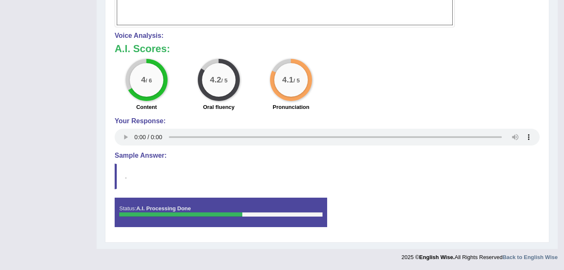
scroll to position [268, 0]
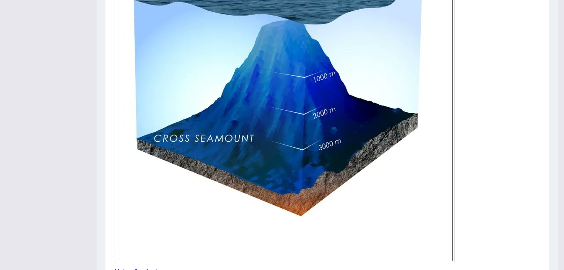
click at [323, 17] on img at bounding box center [285, 93] width 336 height 336
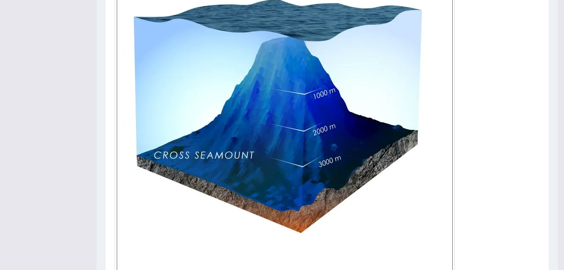
scroll to position [234, 0]
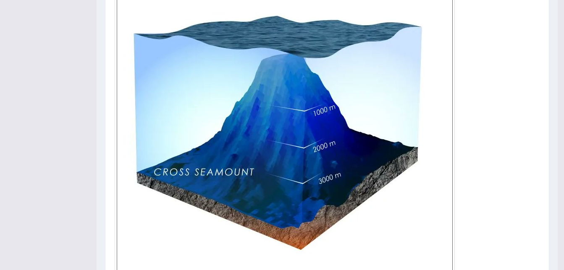
click at [338, 42] on img at bounding box center [285, 126] width 336 height 336
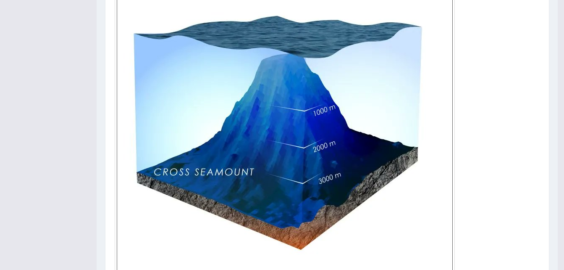
click at [338, 42] on img at bounding box center [285, 126] width 336 height 336
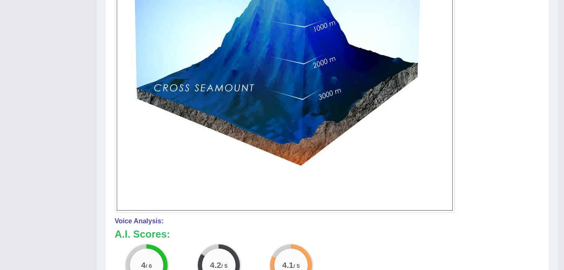
scroll to position [82, 0]
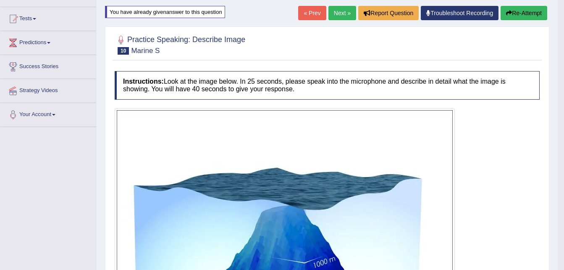
click at [531, 17] on button "Re-Attempt" at bounding box center [524, 13] width 47 height 14
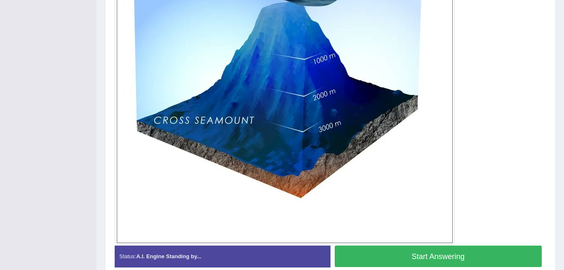
scroll to position [295, 0]
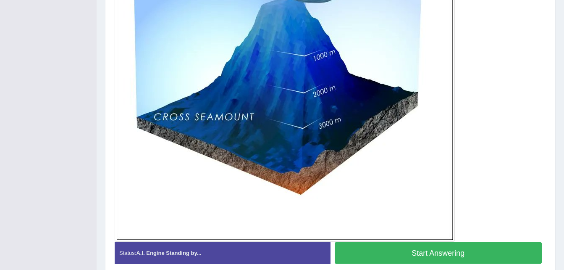
click at [402, 252] on button "Start Answering" at bounding box center [439, 252] width 208 height 21
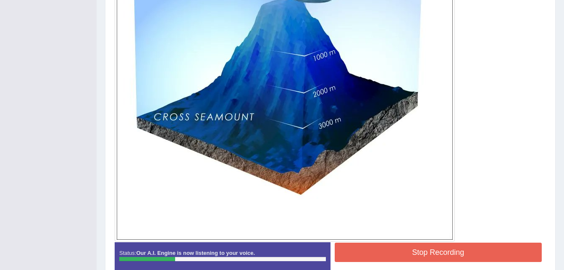
scroll to position [53, 0]
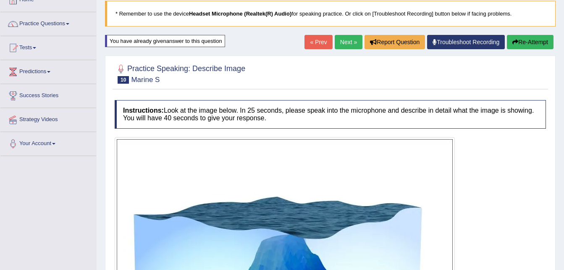
click at [529, 40] on button "Re-Attempt" at bounding box center [530, 42] width 47 height 14
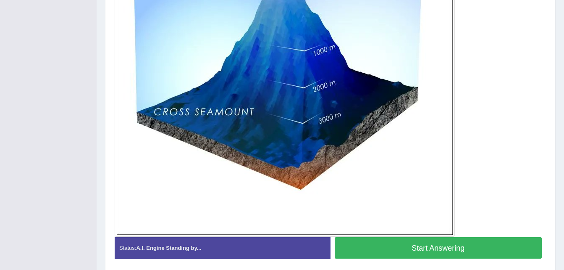
scroll to position [305, 0]
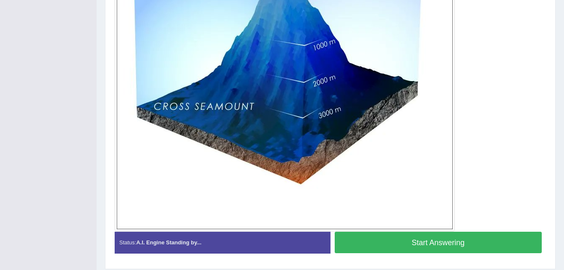
click at [454, 246] on button "Start Answering" at bounding box center [439, 241] width 208 height 21
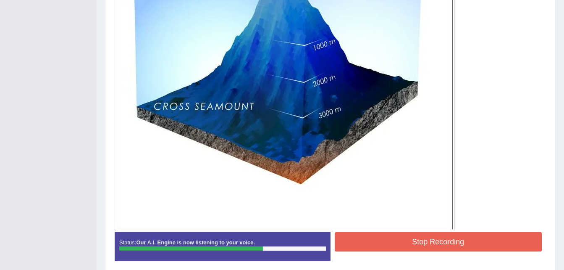
click at [371, 239] on button "Stop Recording" at bounding box center [439, 241] width 208 height 19
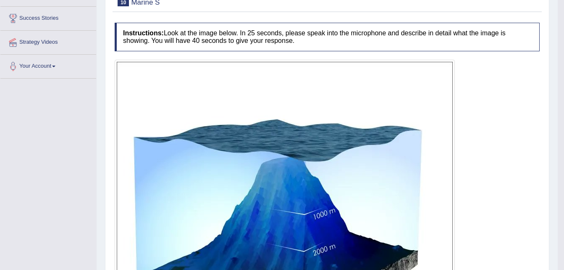
scroll to position [0, 0]
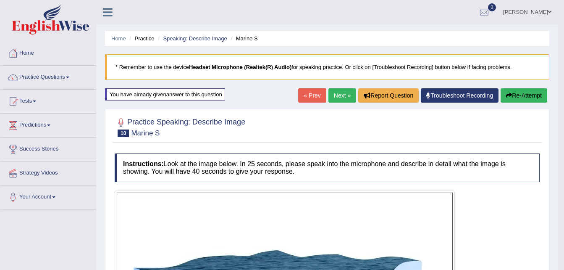
click at [518, 95] on button "Re-Attempt" at bounding box center [524, 95] width 47 height 14
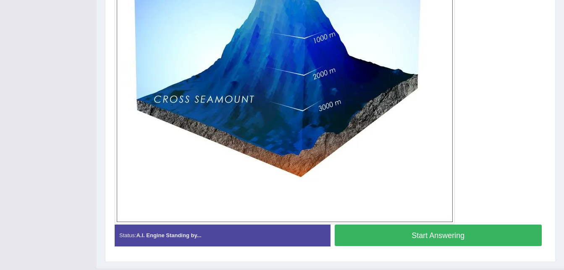
scroll to position [331, 0]
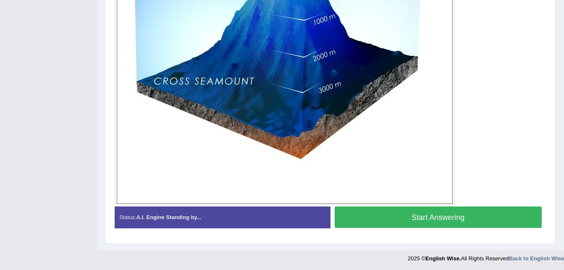
click at [421, 217] on button "Start Answering" at bounding box center [439, 216] width 208 height 21
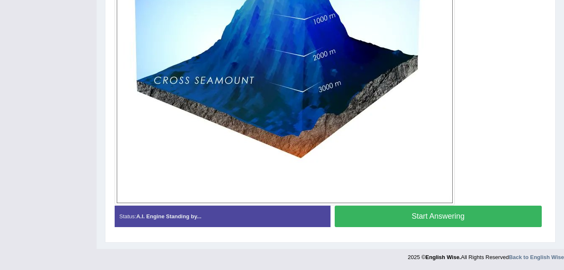
scroll to position [325, 0]
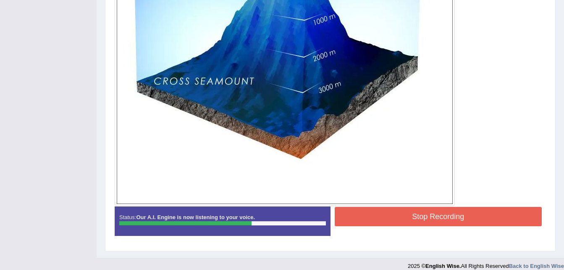
click at [421, 217] on button "Stop Recording" at bounding box center [439, 216] width 208 height 19
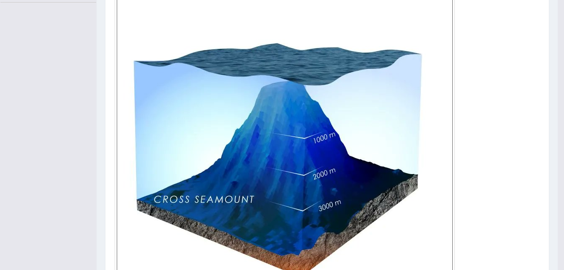
scroll to position [0, 0]
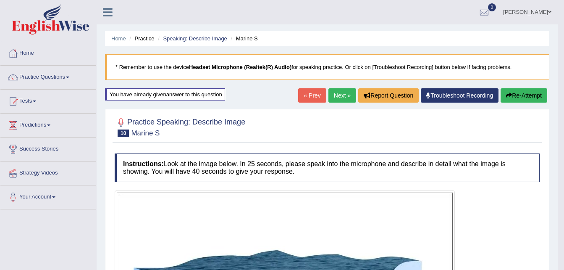
click at [336, 95] on link "Next »" at bounding box center [343, 95] width 28 height 14
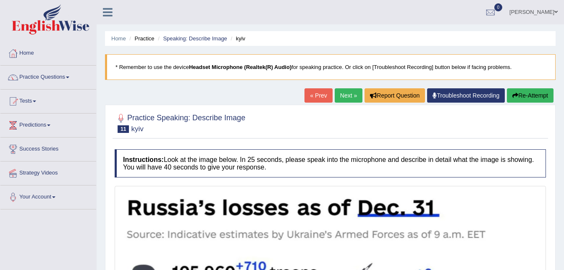
click at [310, 98] on link "« Prev" at bounding box center [319, 95] width 28 height 14
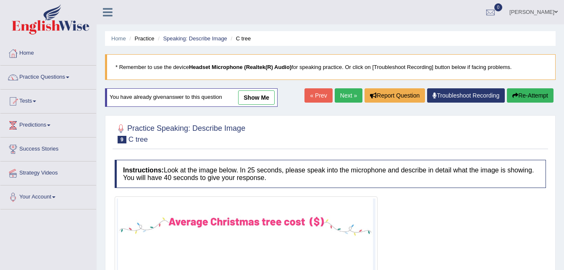
click at [348, 95] on link "Next »" at bounding box center [349, 95] width 28 height 14
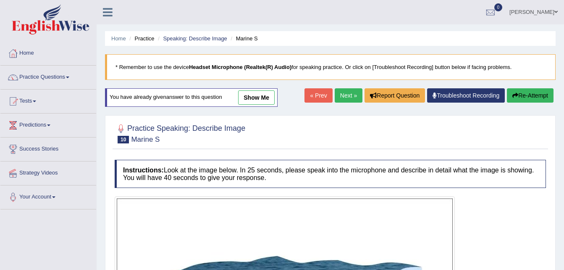
click at [347, 97] on link "Next »" at bounding box center [349, 95] width 28 height 14
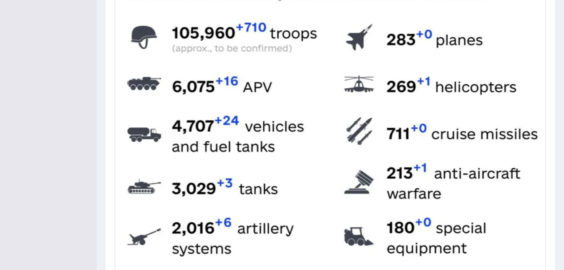
scroll to position [246, 0]
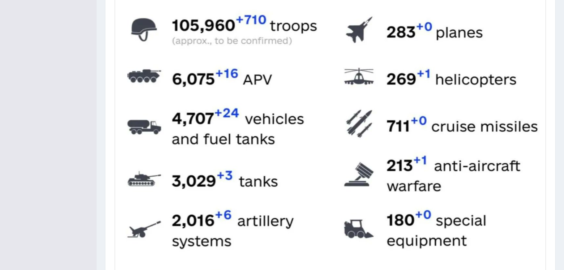
click at [548, 241] on div "Practice Speaking: Describe Image 11 kyiv Instructions: Look at the image below…" at bounding box center [330, 133] width 451 height 551
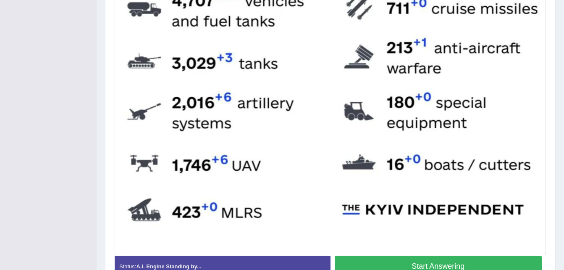
scroll to position [381, 0]
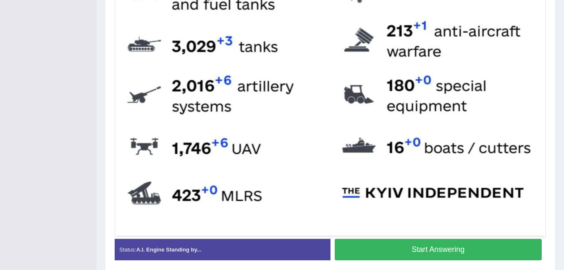
click at [503, 112] on img at bounding box center [330, 21] width 427 height 428
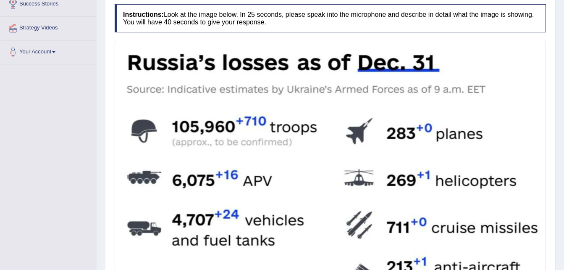
scroll to position [0, 0]
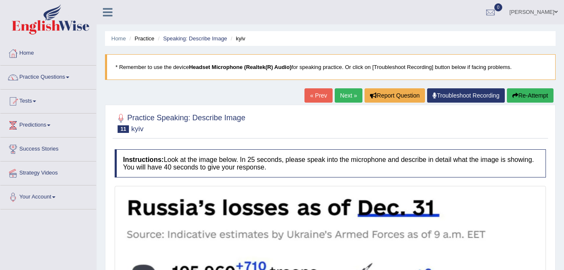
click at [345, 93] on link "Next »" at bounding box center [349, 95] width 28 height 14
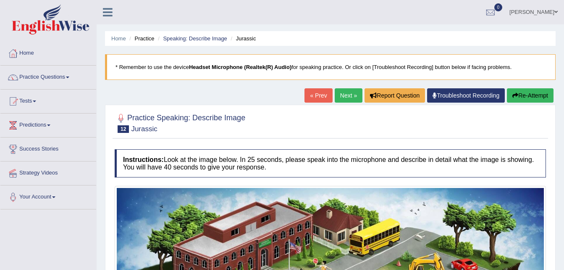
scroll to position [236, 0]
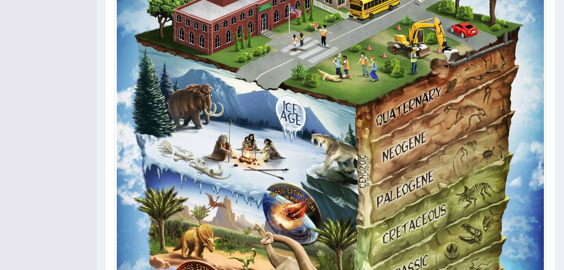
drag, startPoint x: 563, startPoint y: 73, endPoint x: 568, endPoint y: 47, distance: 25.6
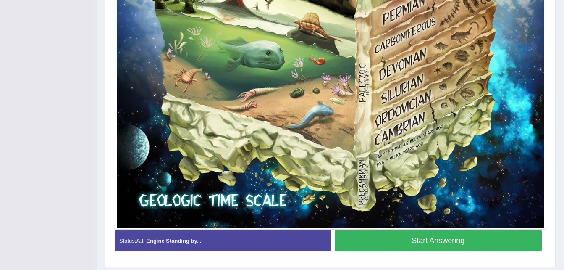
scroll to position [325, 0]
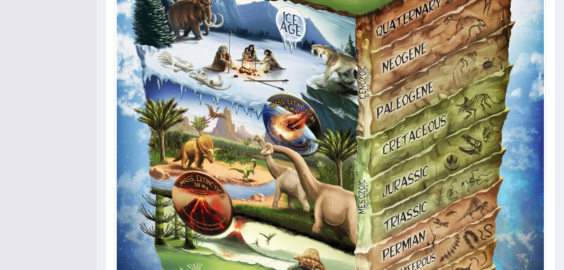
click at [562, 64] on div "Home Practice Speaking: Describe Image Jurassic * Remember to use the device He…" at bounding box center [331, 91] width 468 height 833
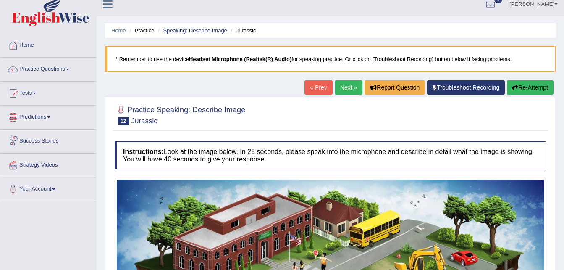
scroll to position [0, 0]
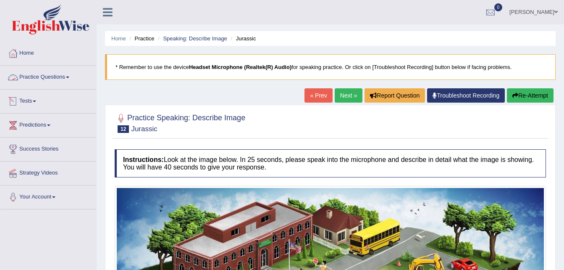
click at [45, 79] on link "Practice Questions" at bounding box center [48, 76] width 96 height 21
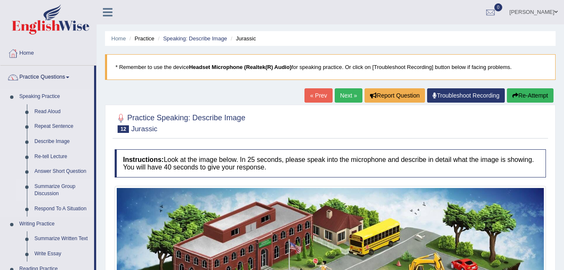
click at [45, 189] on link "Summarize Group Discussion" at bounding box center [62, 190] width 63 height 22
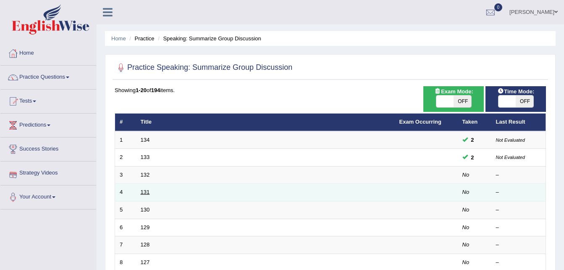
click at [145, 194] on link "131" at bounding box center [145, 192] width 9 height 6
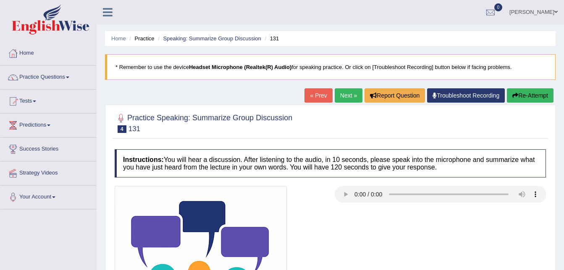
click at [341, 97] on link "Next »" at bounding box center [349, 95] width 28 height 14
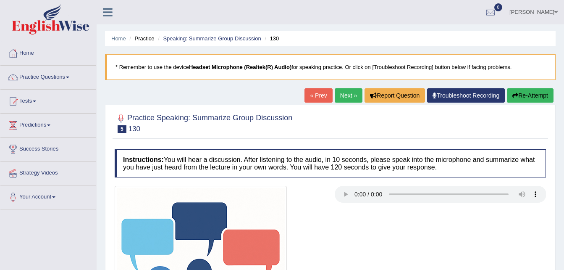
click at [346, 93] on link "Next »" at bounding box center [349, 95] width 28 height 14
